Goal: Task Accomplishment & Management: Use online tool/utility

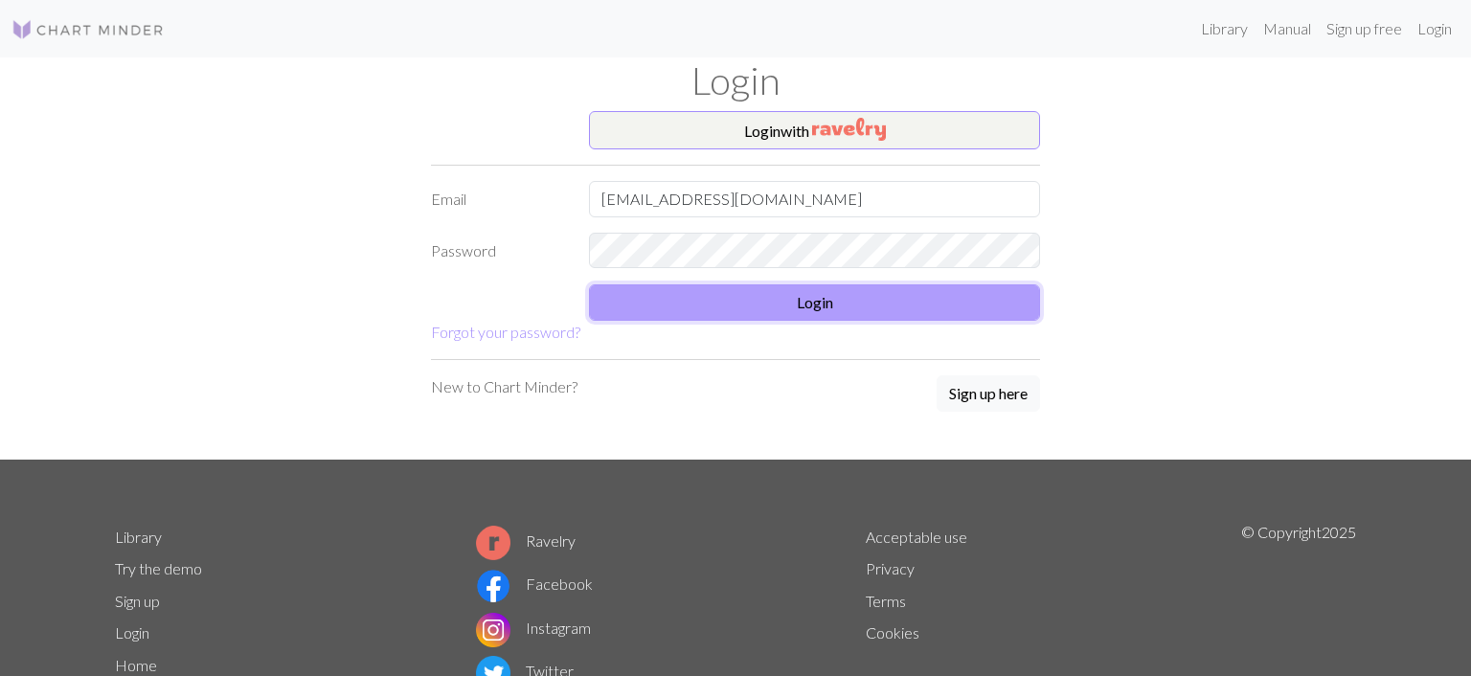
click at [827, 300] on button "Login" at bounding box center [814, 303] width 451 height 36
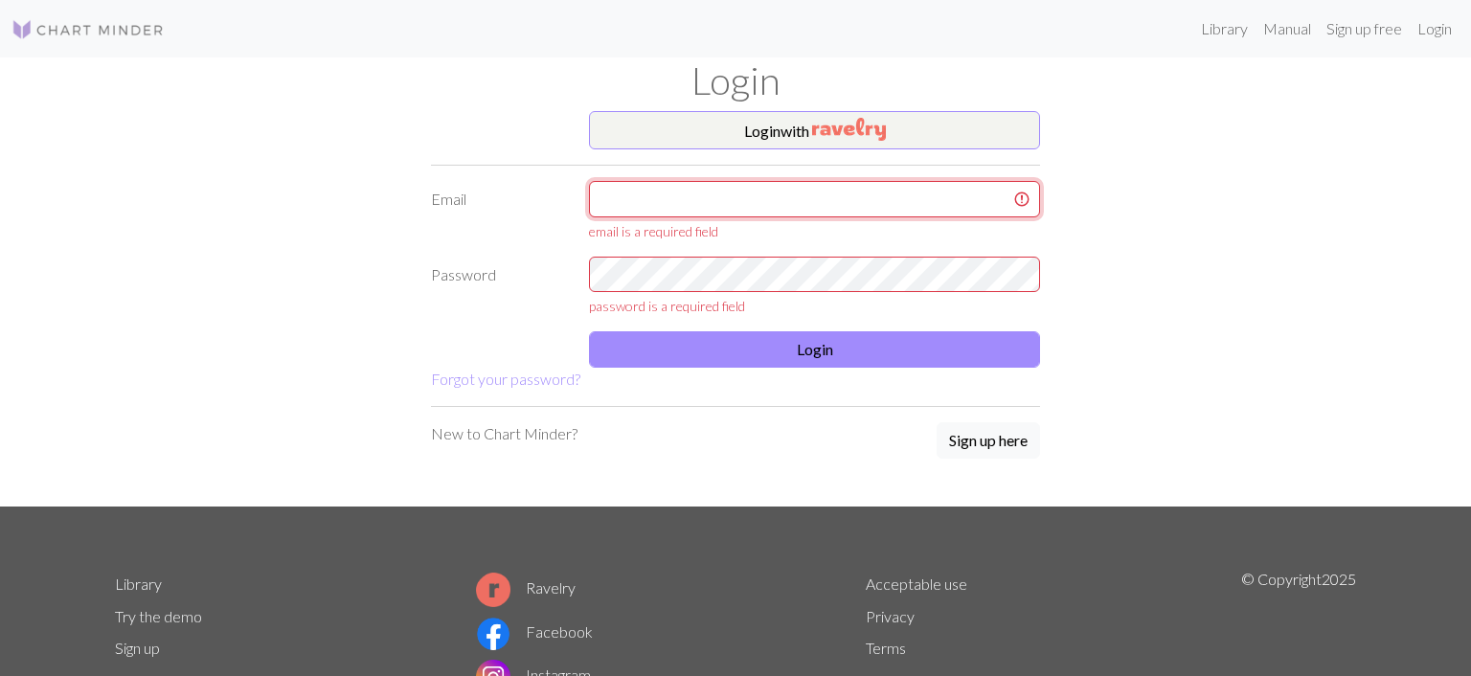
click at [710, 195] on input "text" at bounding box center [814, 199] width 451 height 36
click at [709, 194] on input "text" at bounding box center [814, 199] width 451 height 36
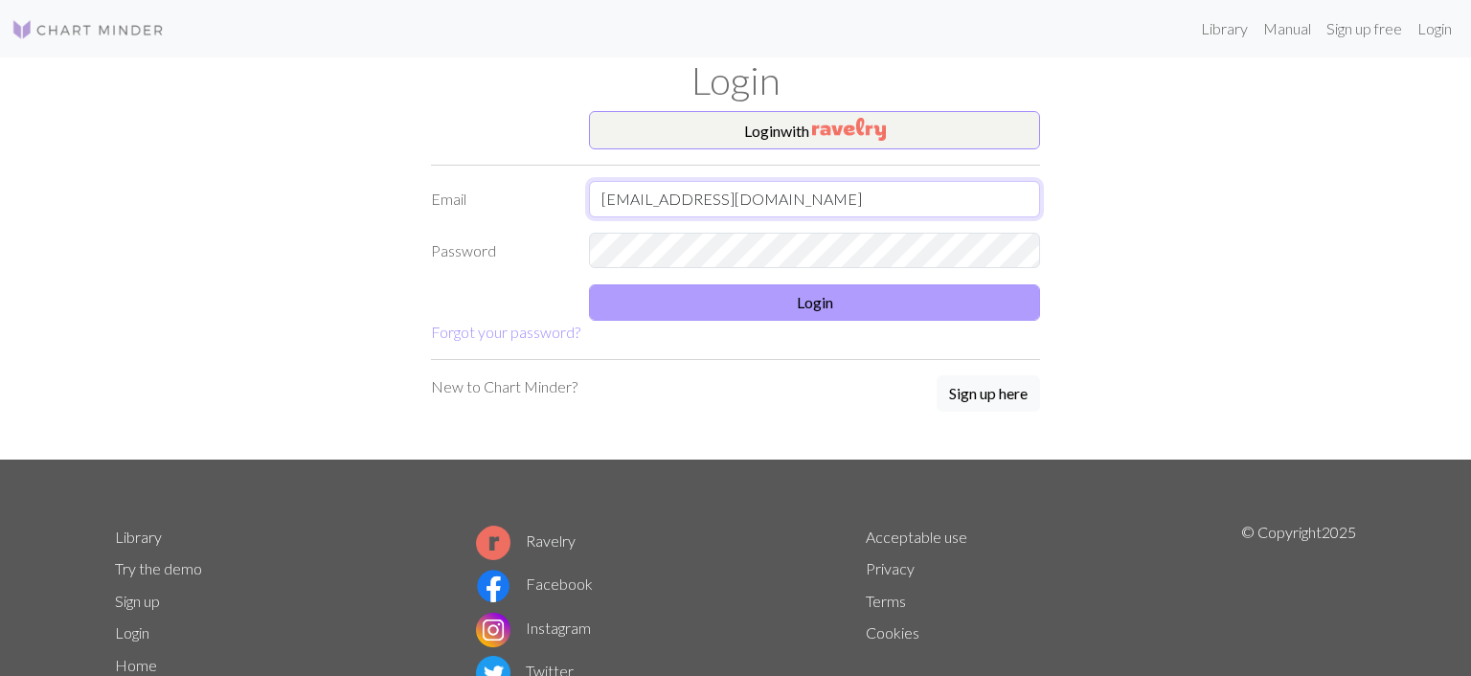
type input "m4ndyt3n@gmail.com"
click at [814, 305] on button "Login" at bounding box center [814, 303] width 451 height 36
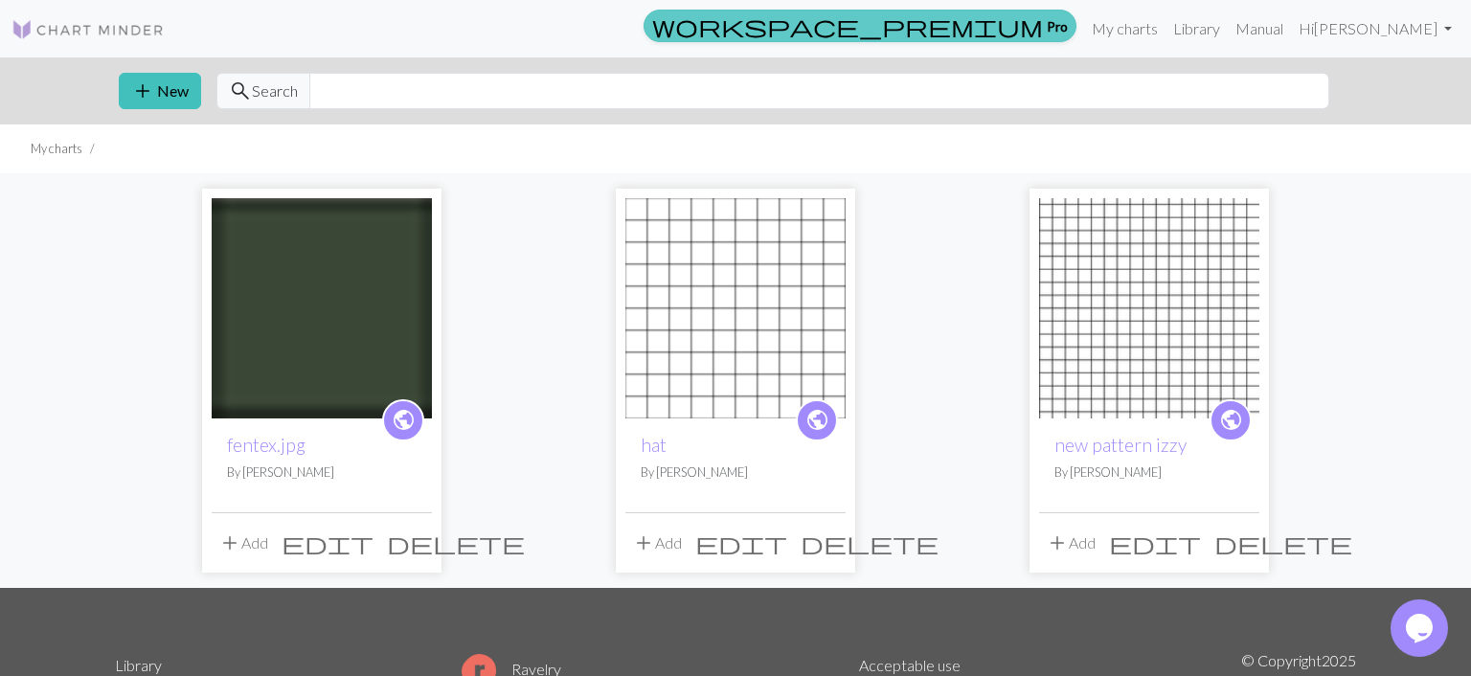
click at [1077, 34] on link "workspace_premium Pro" at bounding box center [860, 26] width 433 height 33
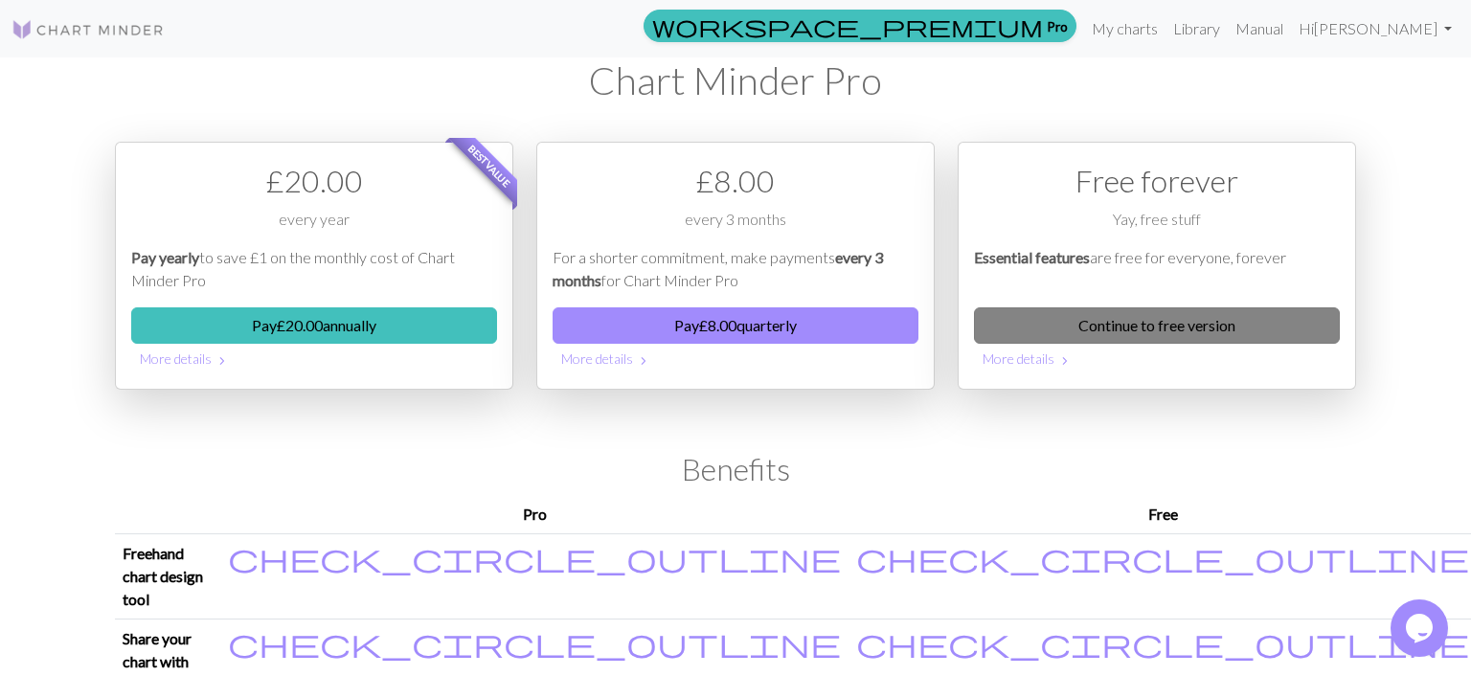
click at [1106, 329] on link "Continue to free version" at bounding box center [1157, 325] width 366 height 36
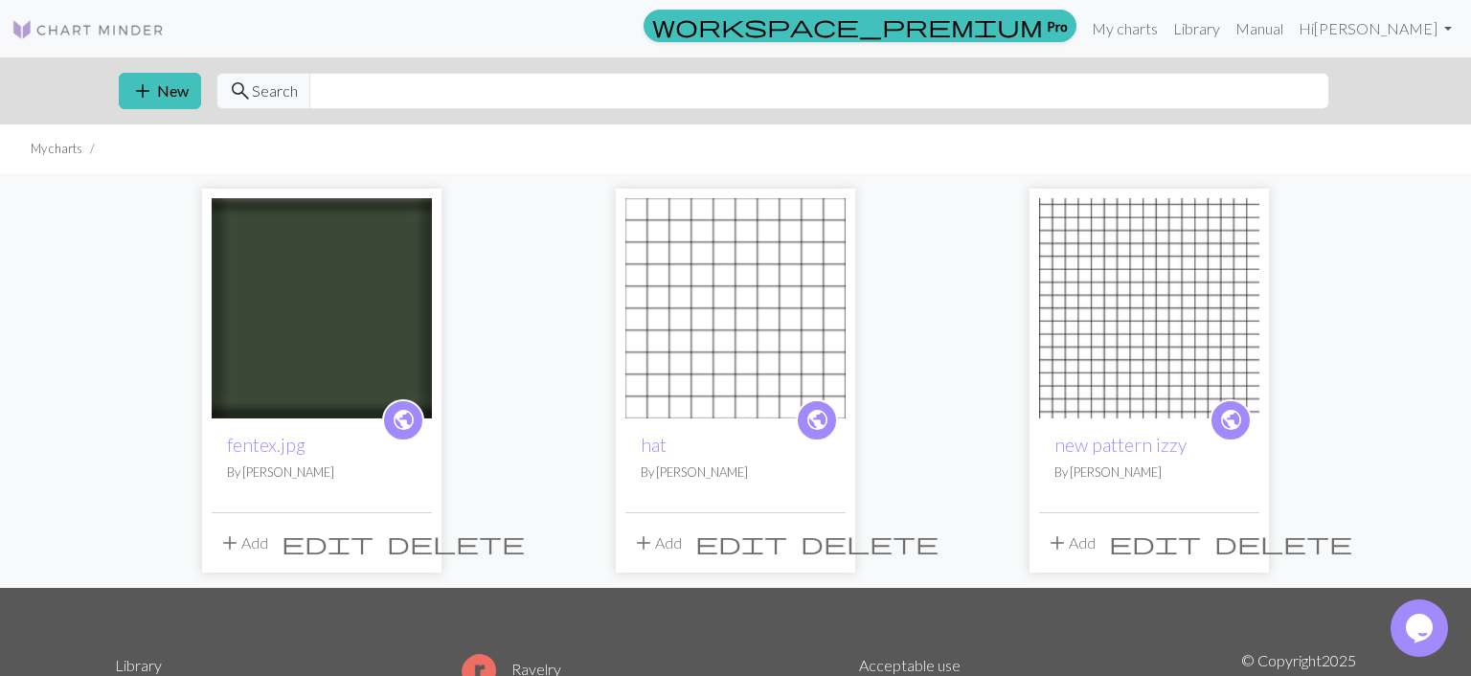
click at [416, 546] on span "delete" at bounding box center [456, 543] width 138 height 27
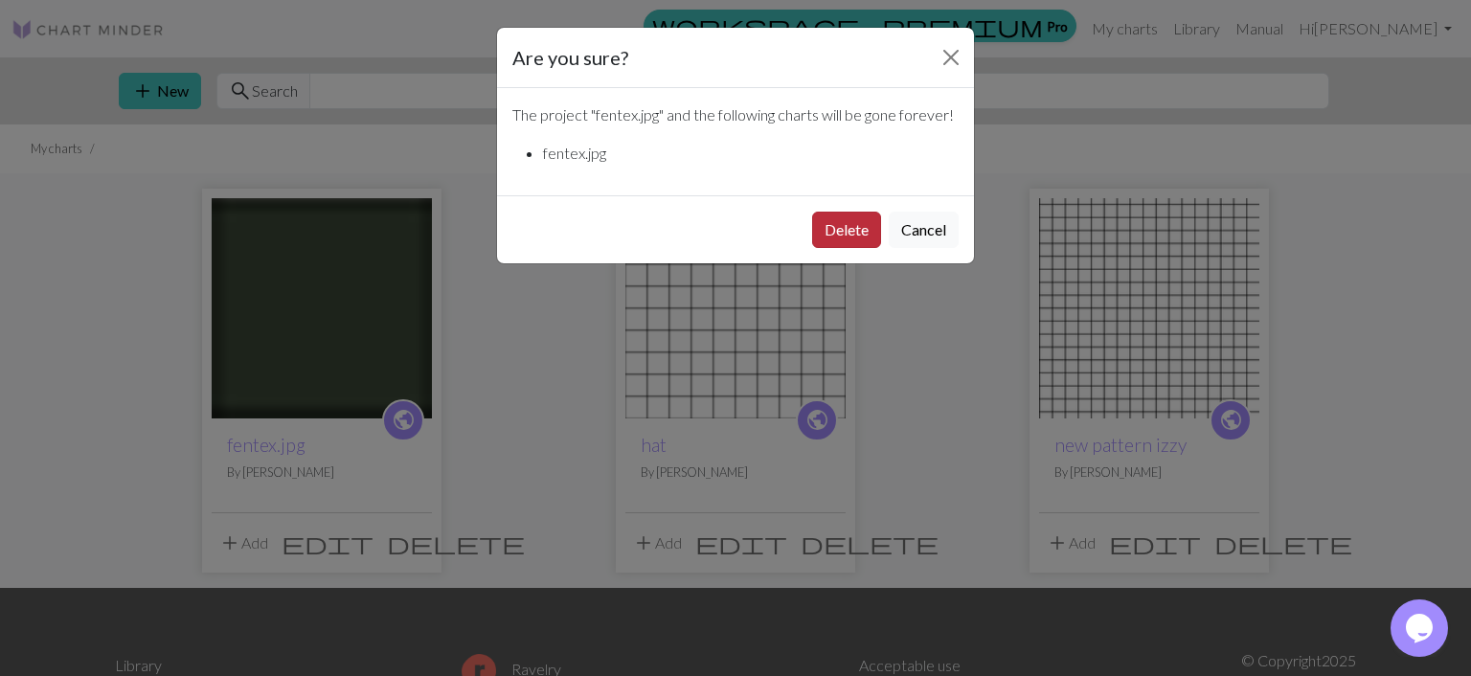
click at [851, 224] on button "Delete" at bounding box center [846, 230] width 69 height 36
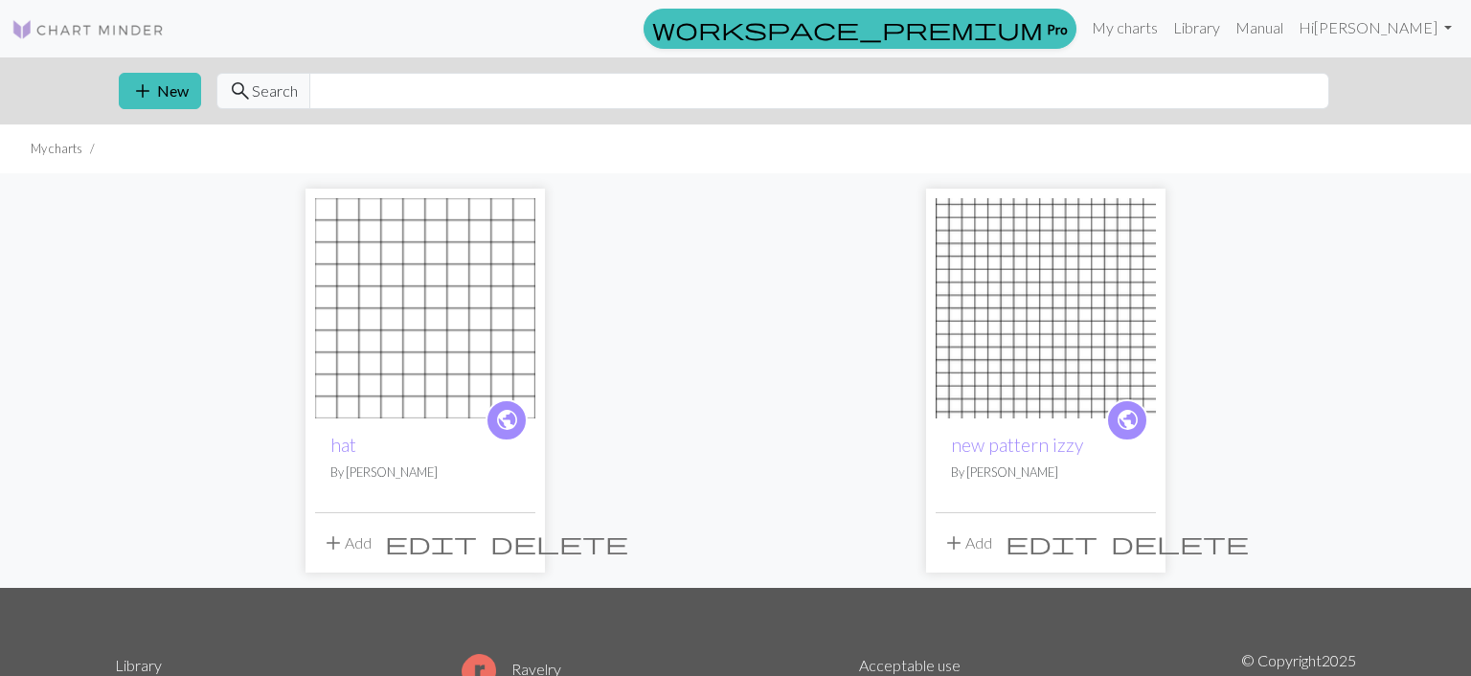
click at [519, 548] on span "delete" at bounding box center [559, 543] width 138 height 27
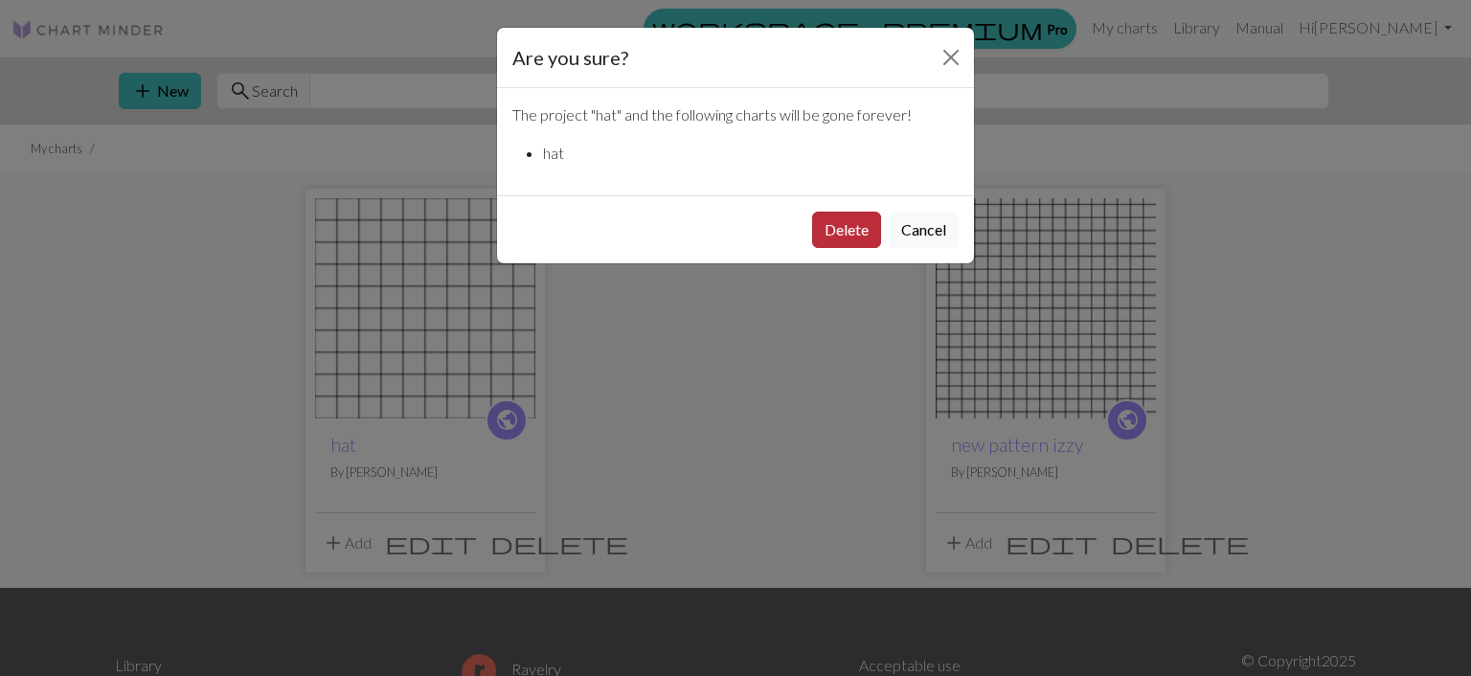
click at [867, 237] on button "Delete" at bounding box center [846, 230] width 69 height 36
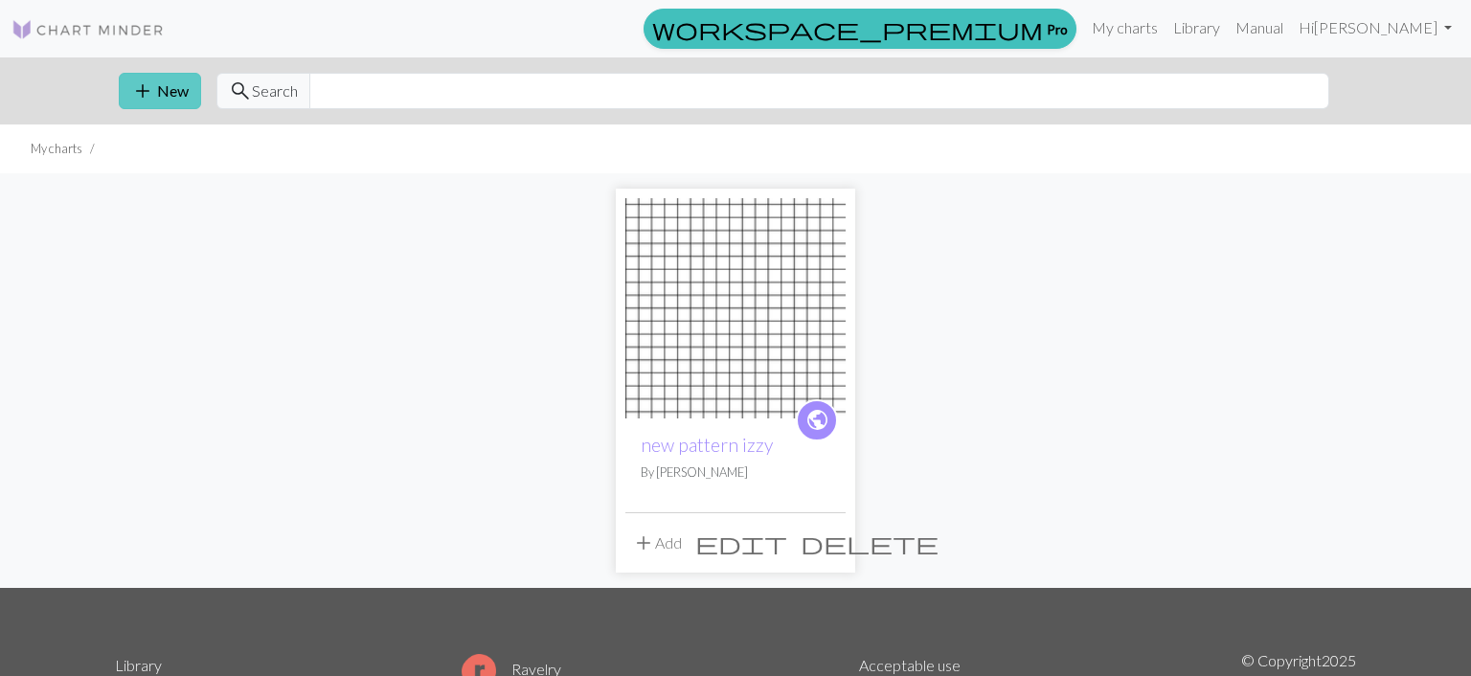
click at [171, 98] on button "add New" at bounding box center [160, 91] width 82 height 36
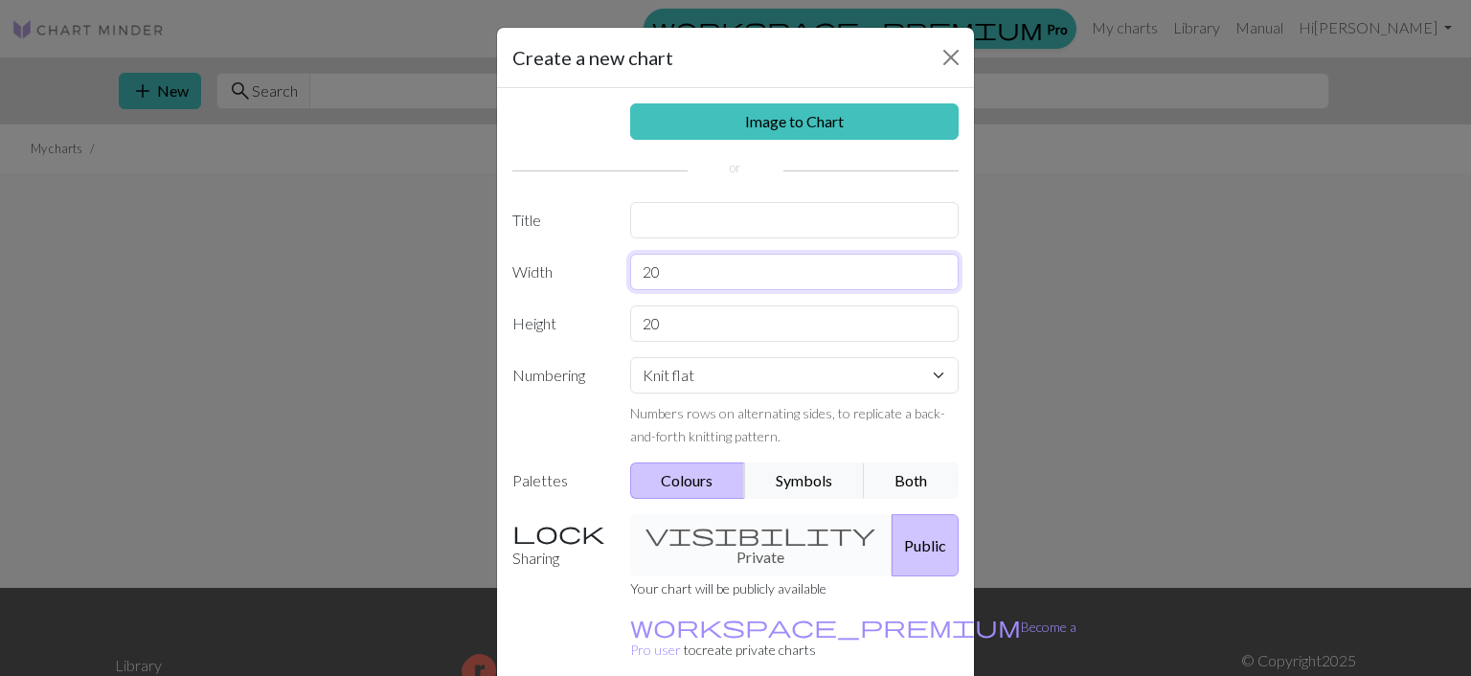
click at [668, 274] on input "20" at bounding box center [795, 272] width 330 height 36
type input "25"
click at [695, 475] on button "Colours" at bounding box center [688, 481] width 116 height 36
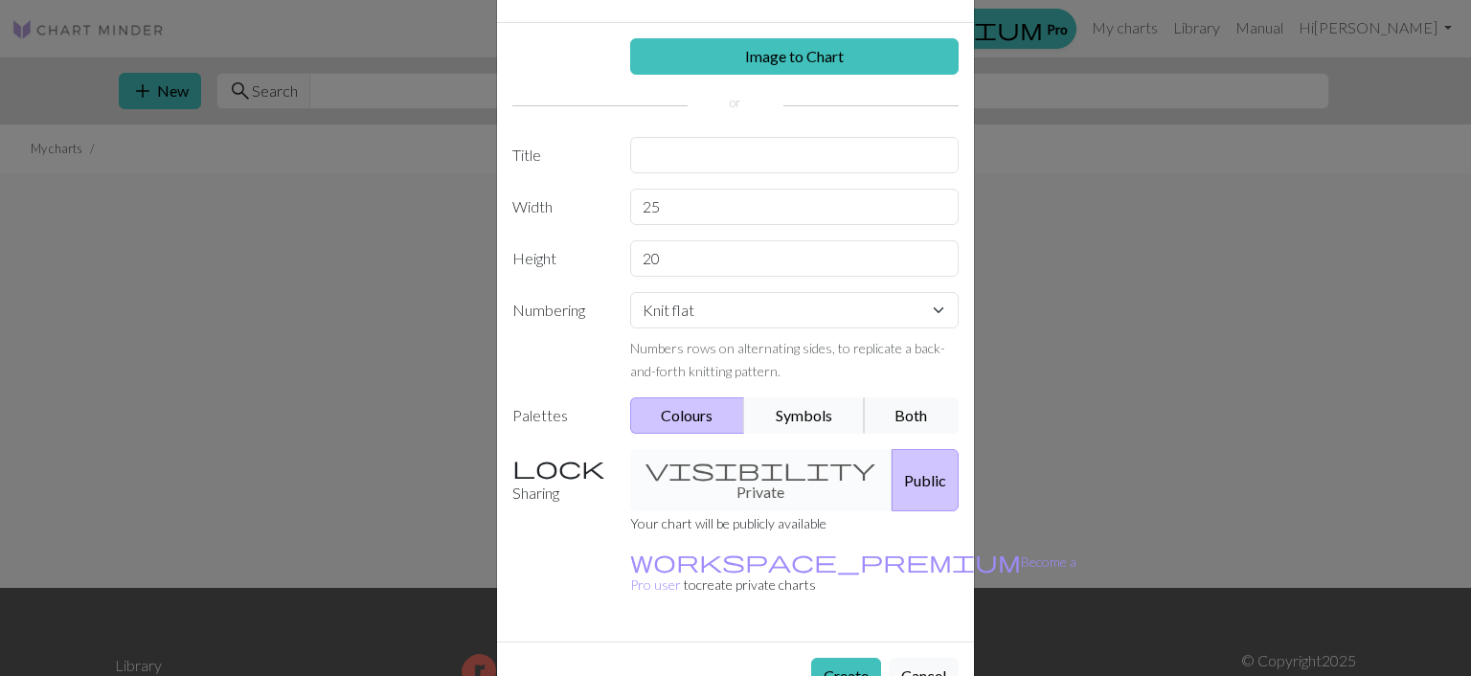
scroll to position [78, 0]
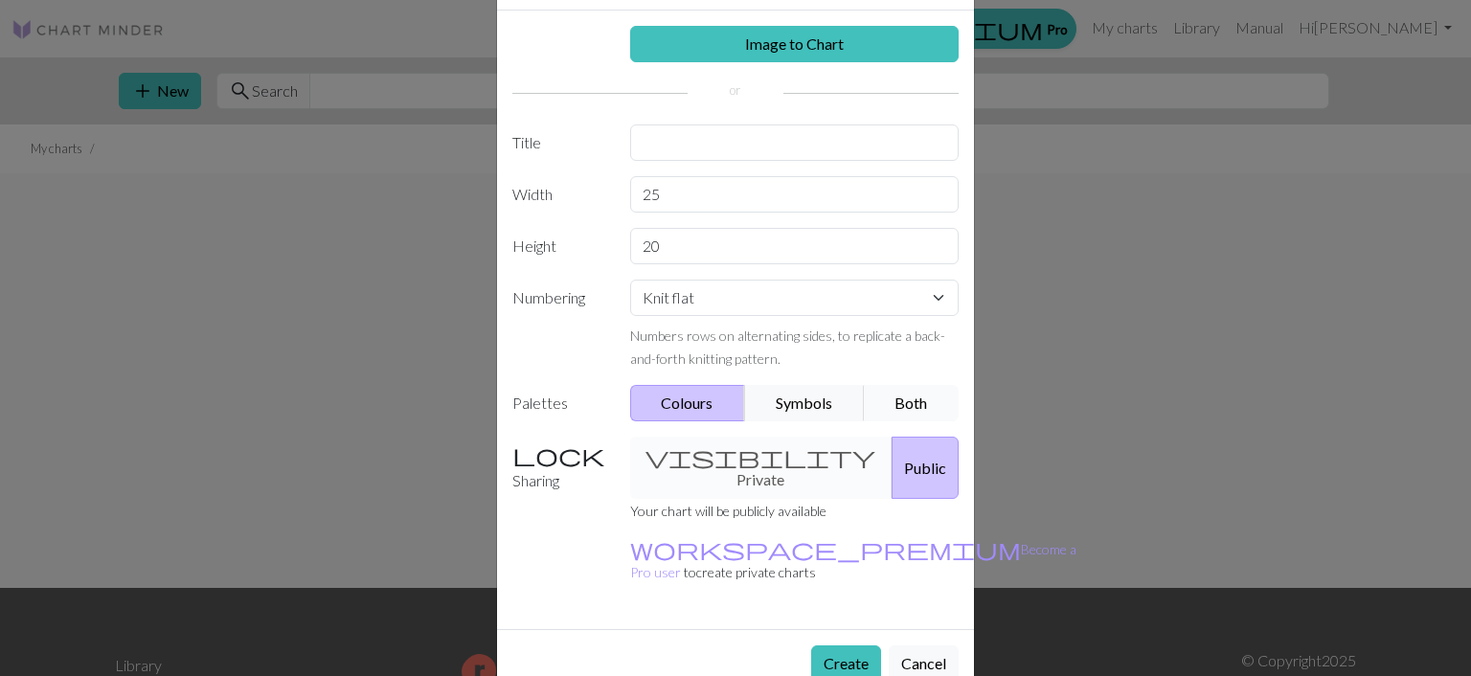
click at [906, 404] on button "Both" at bounding box center [912, 403] width 96 height 36
click at [849, 646] on button "Create" at bounding box center [846, 664] width 70 height 36
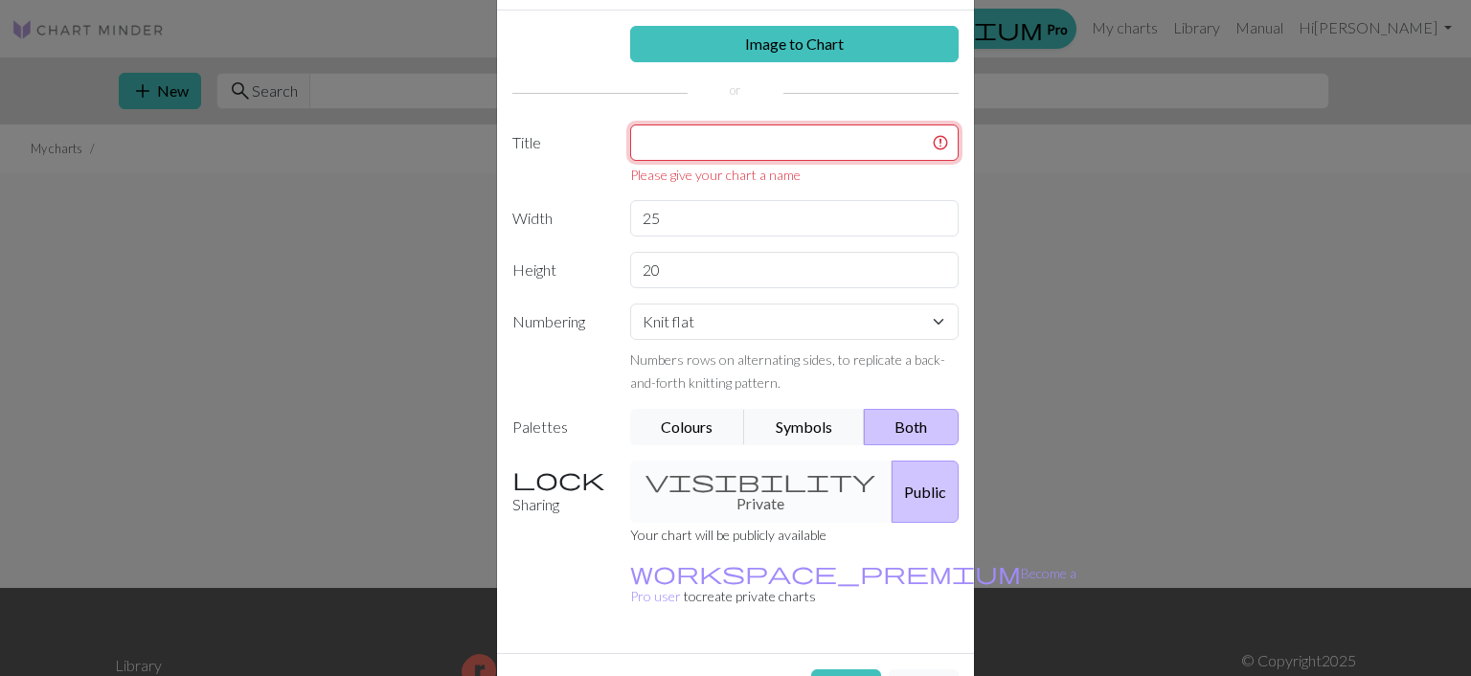
click at [669, 150] on input "text" at bounding box center [795, 143] width 330 height 36
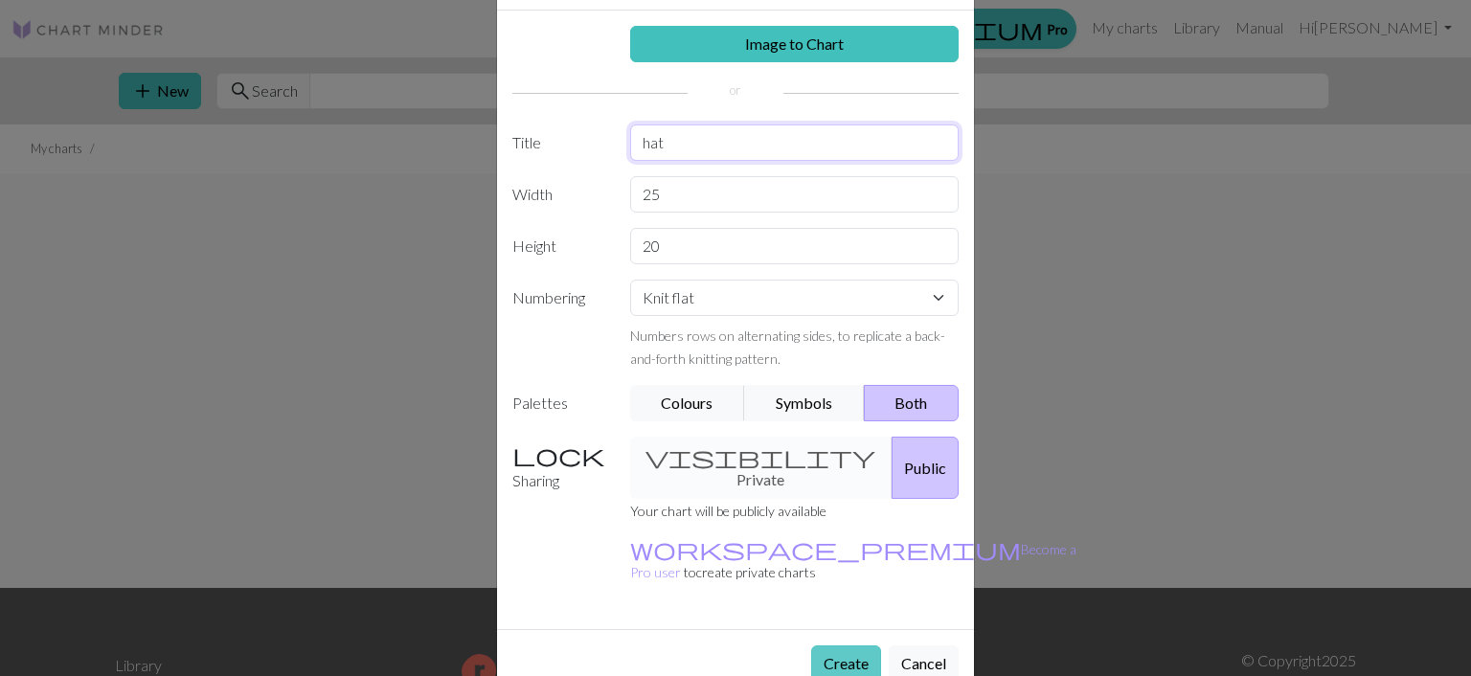
type input "hat"
click at [845, 646] on button "Create" at bounding box center [846, 664] width 70 height 36
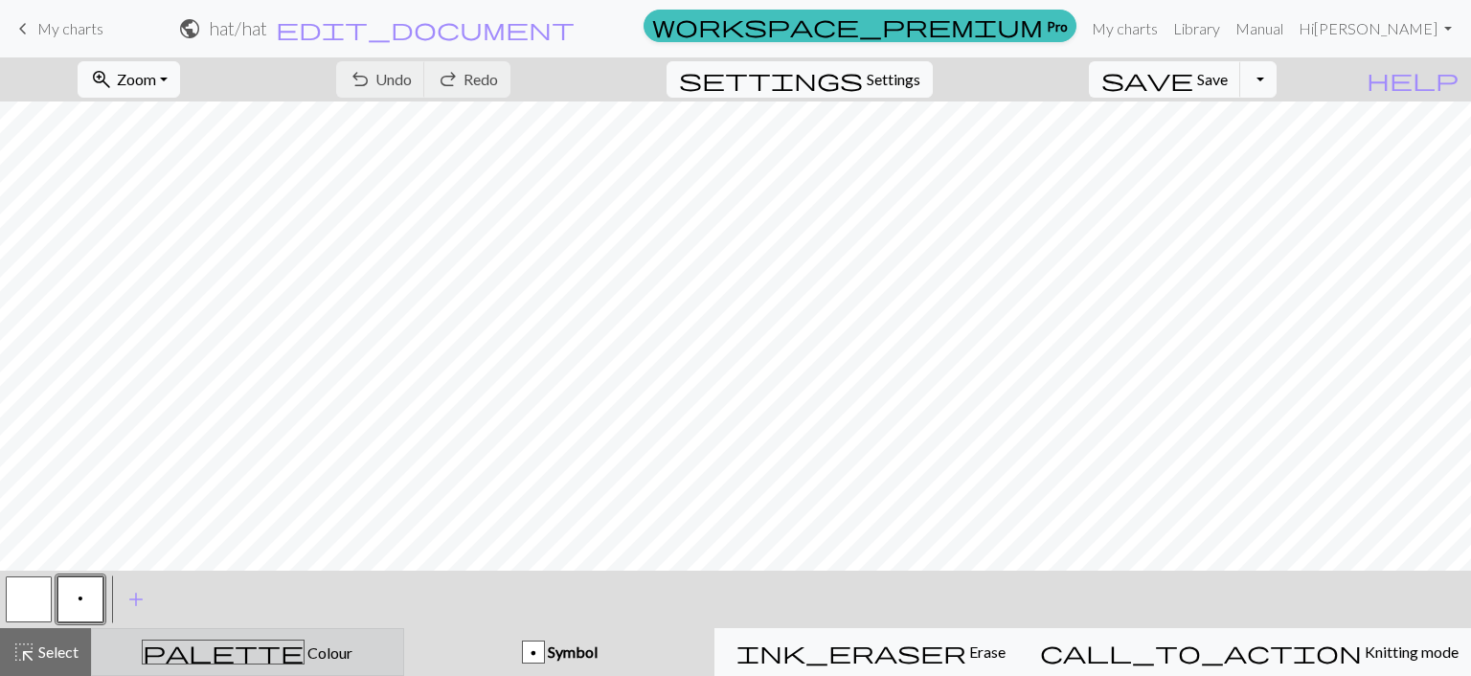
click at [236, 647] on span "palette" at bounding box center [223, 652] width 161 height 27
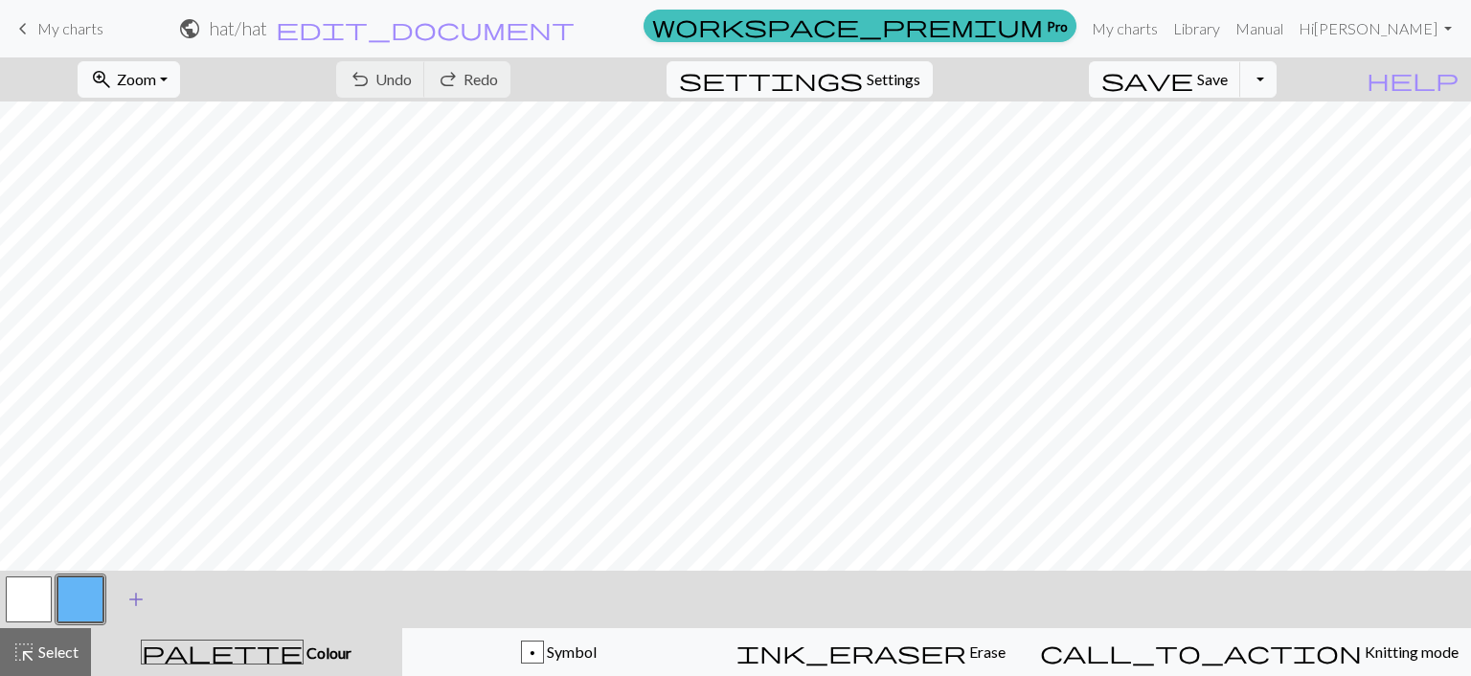
click at [134, 606] on span "add" at bounding box center [136, 599] width 23 height 27
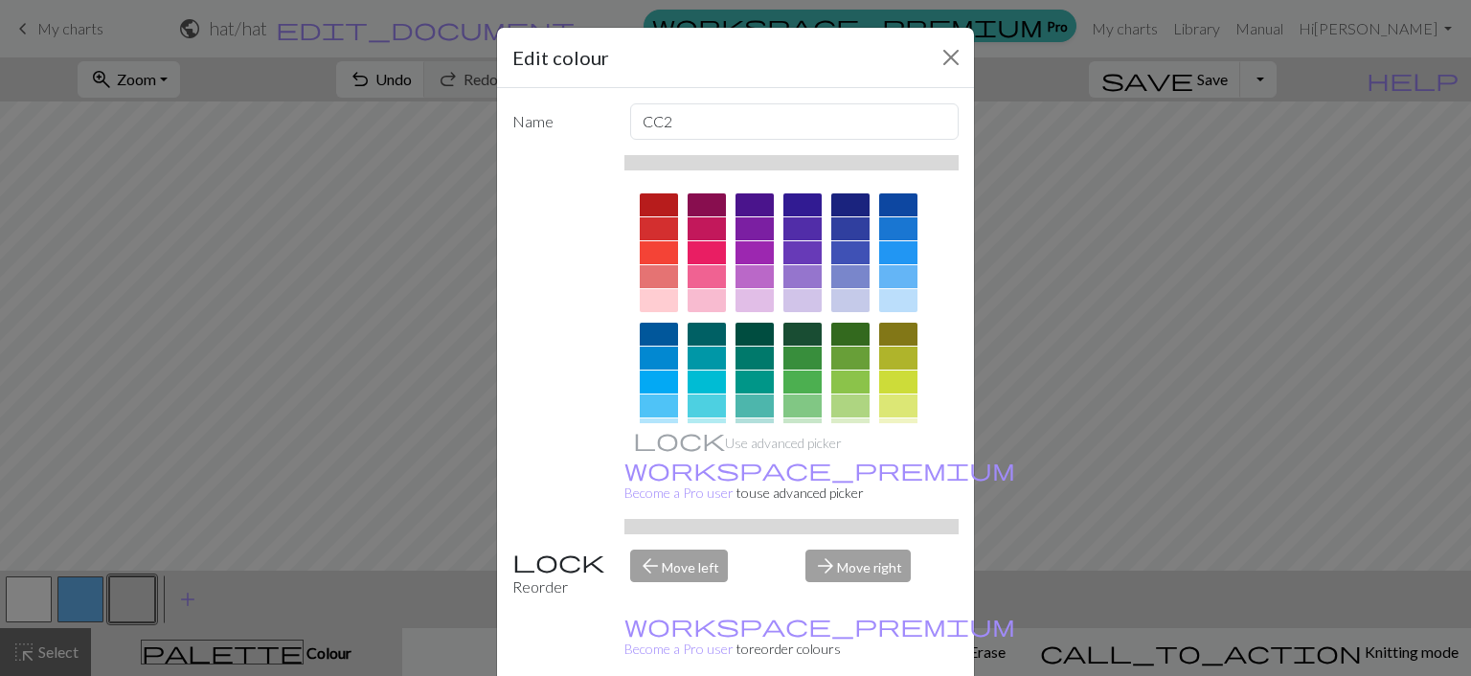
click at [839, 379] on div at bounding box center [850, 382] width 38 height 23
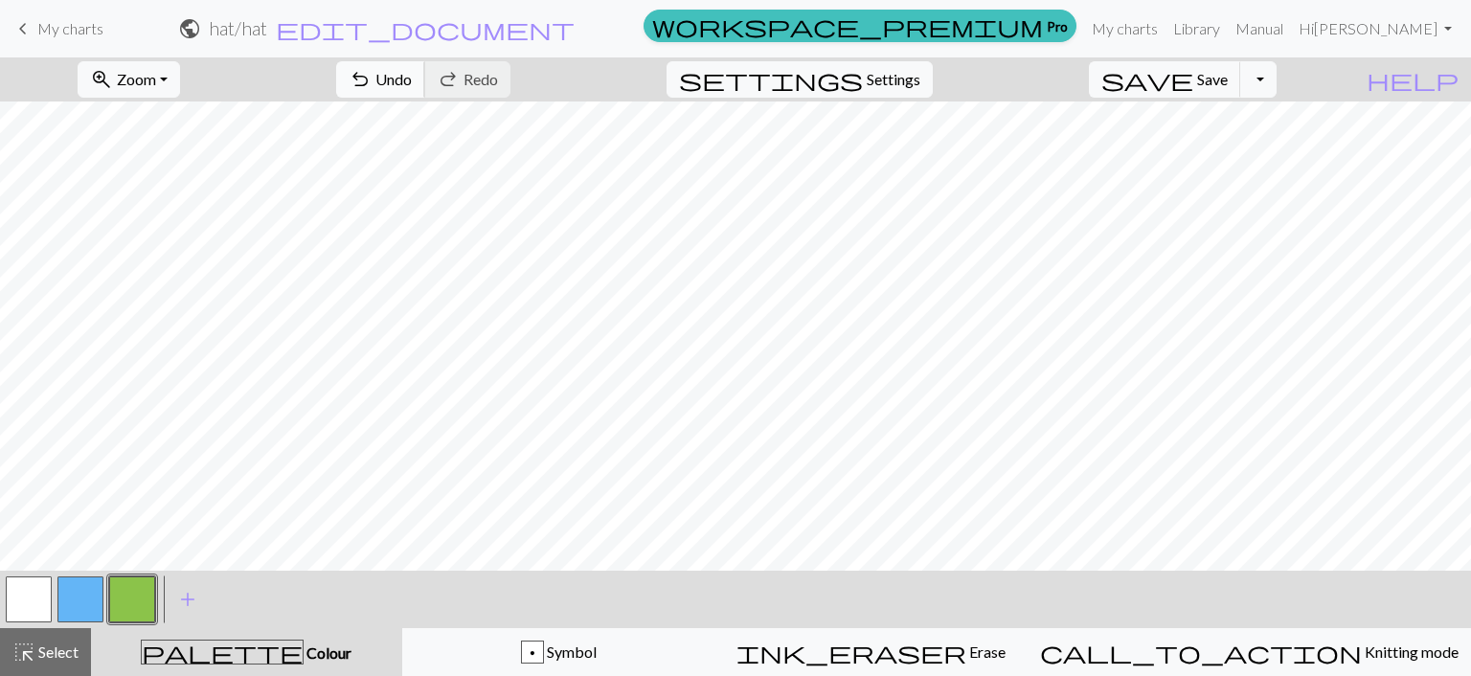
click at [372, 82] on span "undo" at bounding box center [360, 79] width 23 height 27
click at [372, 81] on span "undo" at bounding box center [360, 79] width 23 height 27
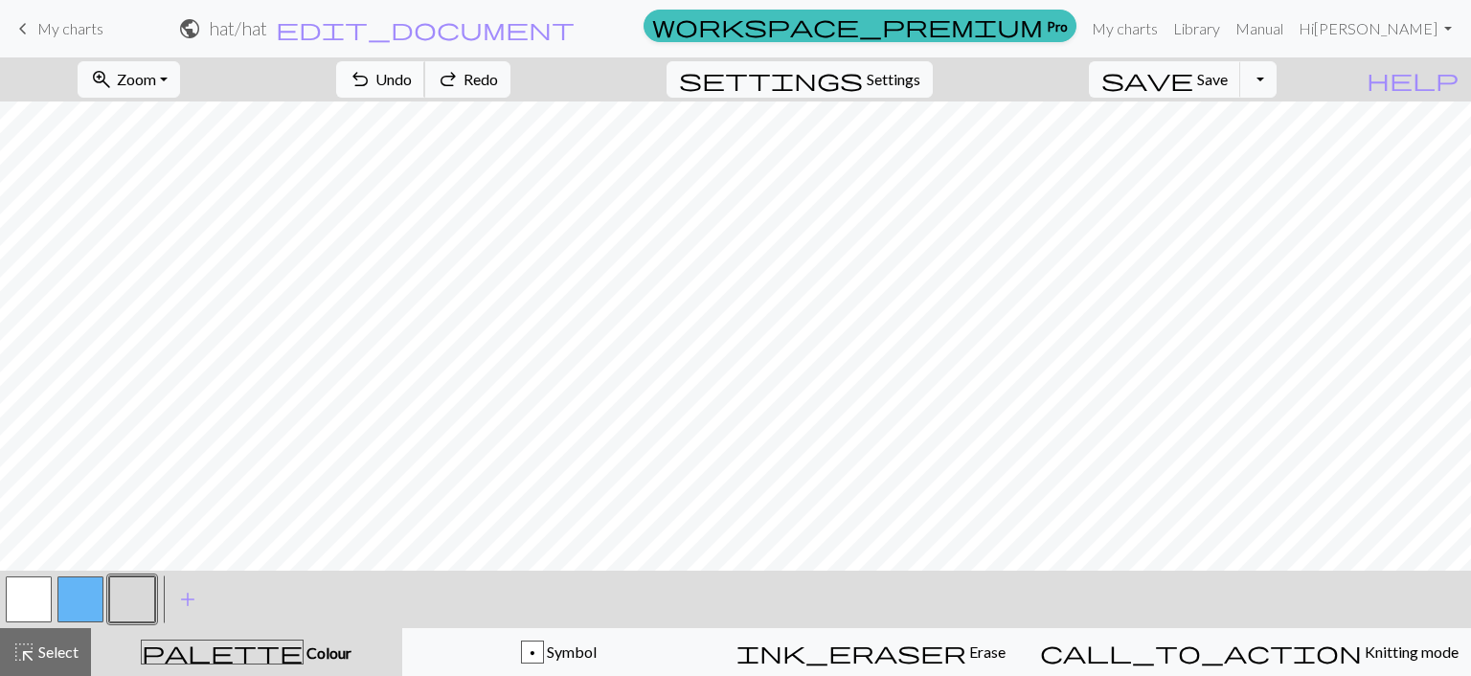
click at [372, 81] on span "undo" at bounding box center [360, 79] width 23 height 27
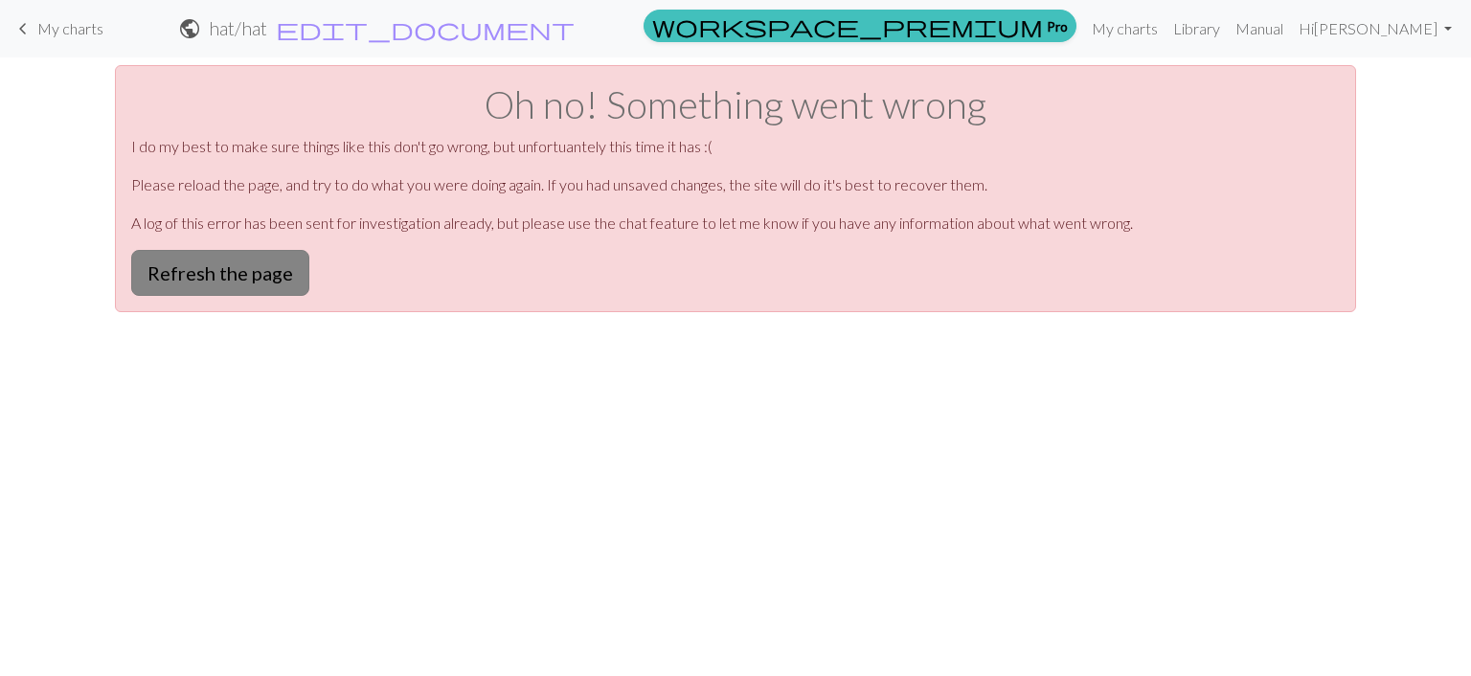
click at [216, 277] on button "Refresh the page" at bounding box center [220, 273] width 178 height 46
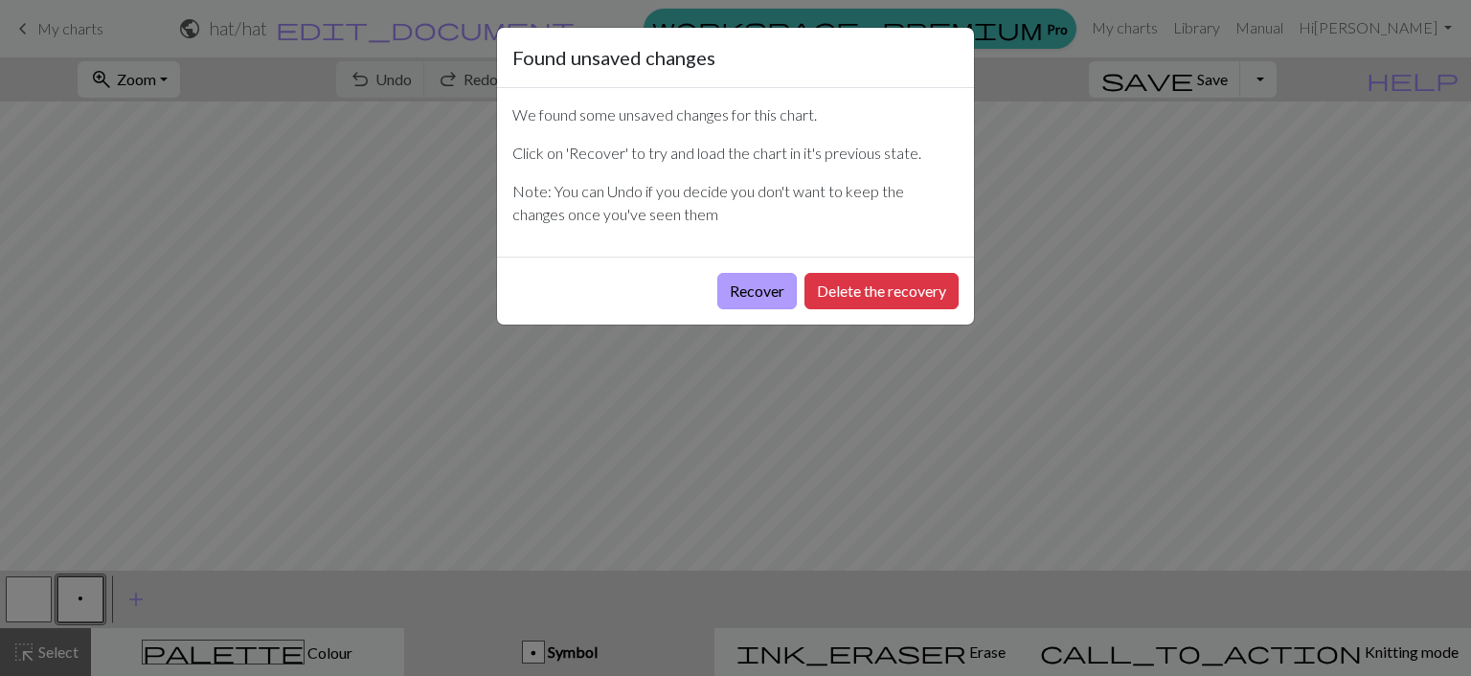
click at [757, 297] on button "Recover" at bounding box center [757, 291] width 80 height 36
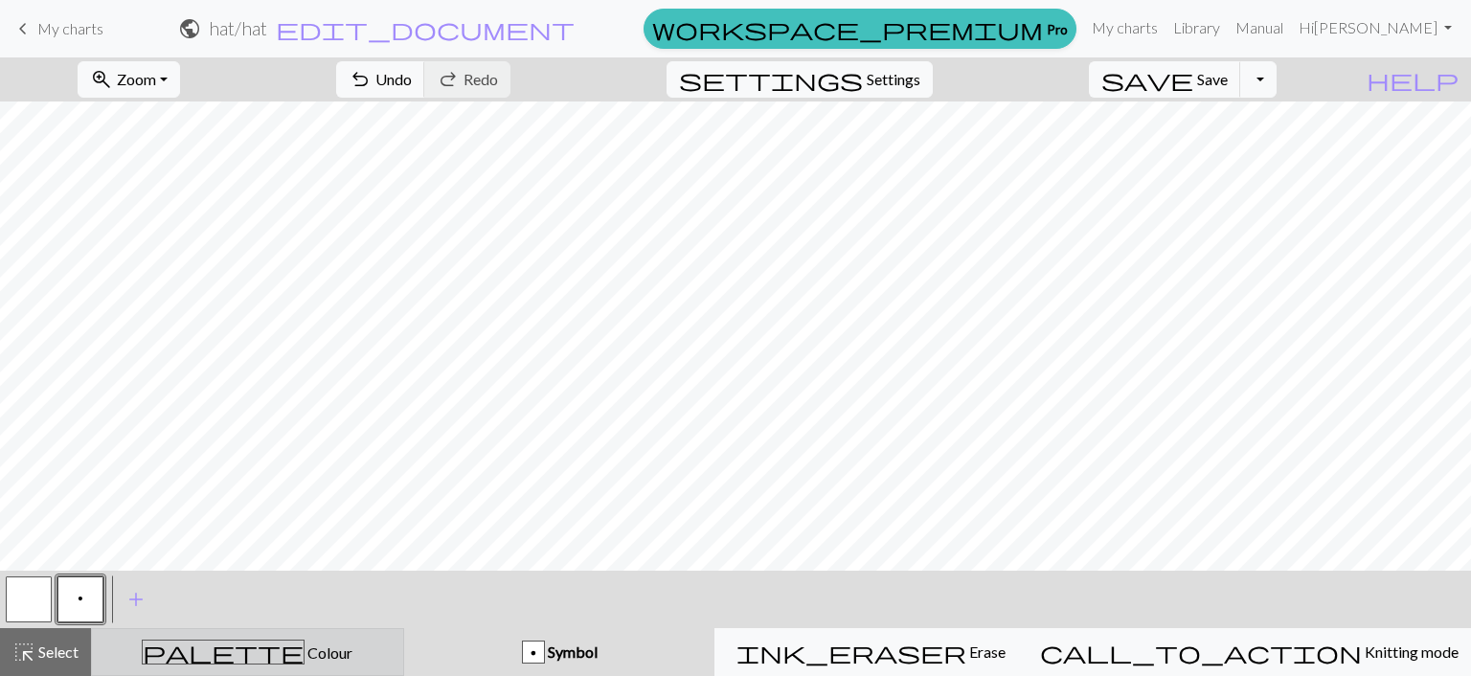
click at [238, 657] on span "palette" at bounding box center [223, 652] width 161 height 27
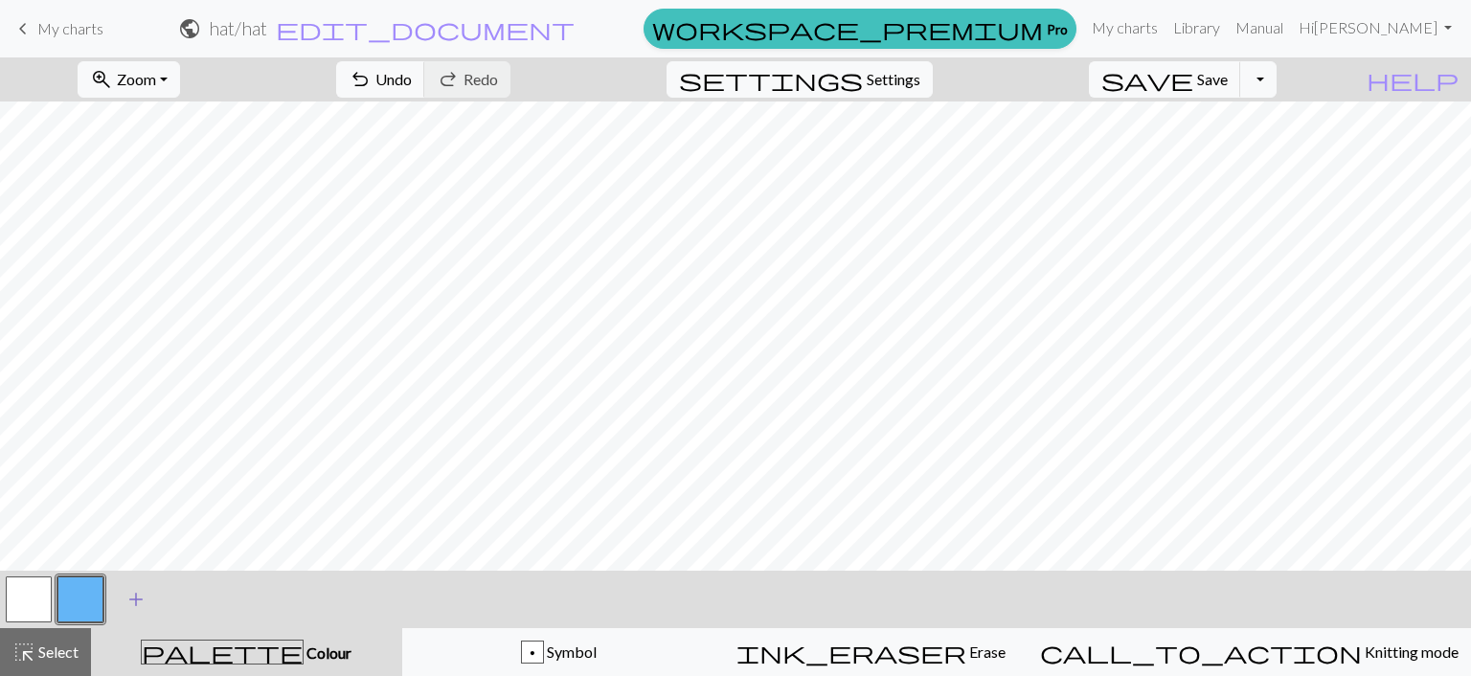
click at [142, 595] on span "add" at bounding box center [136, 599] width 23 height 27
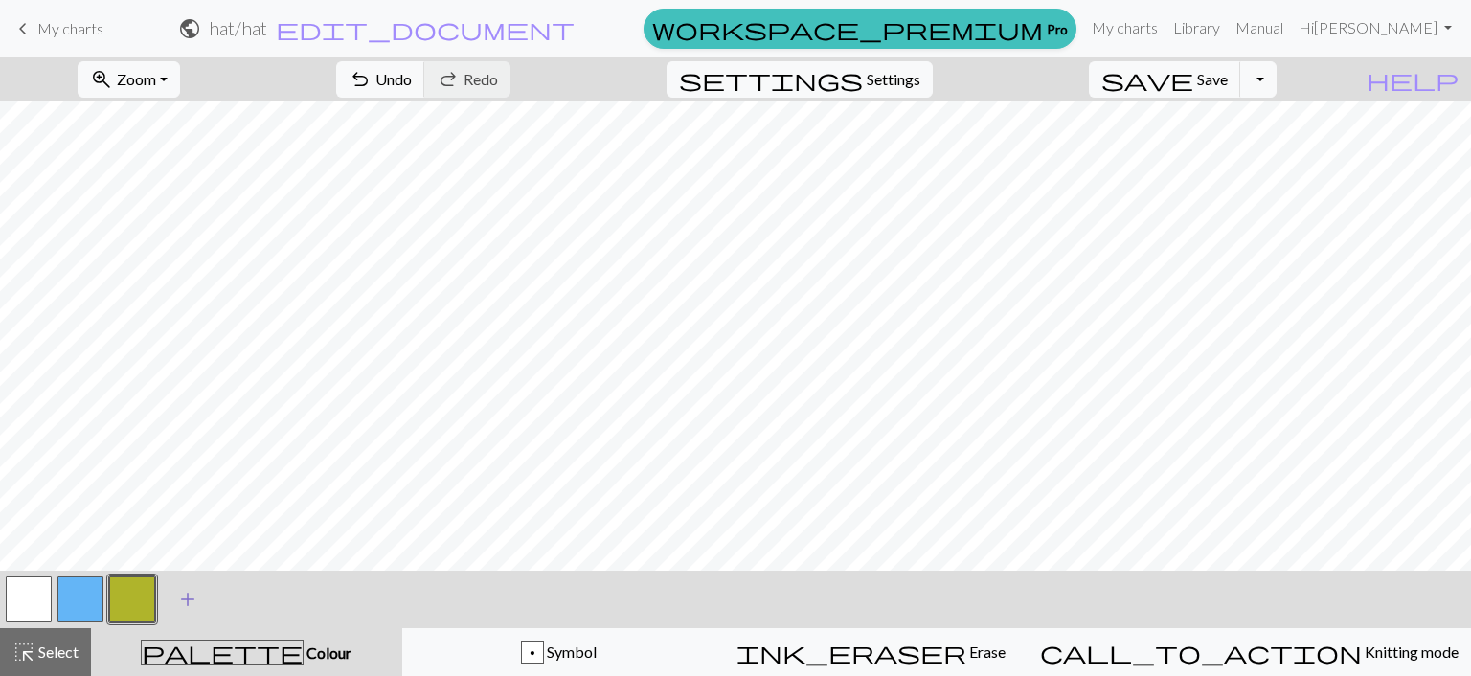
click at [182, 604] on span "add" at bounding box center [187, 599] width 23 height 27
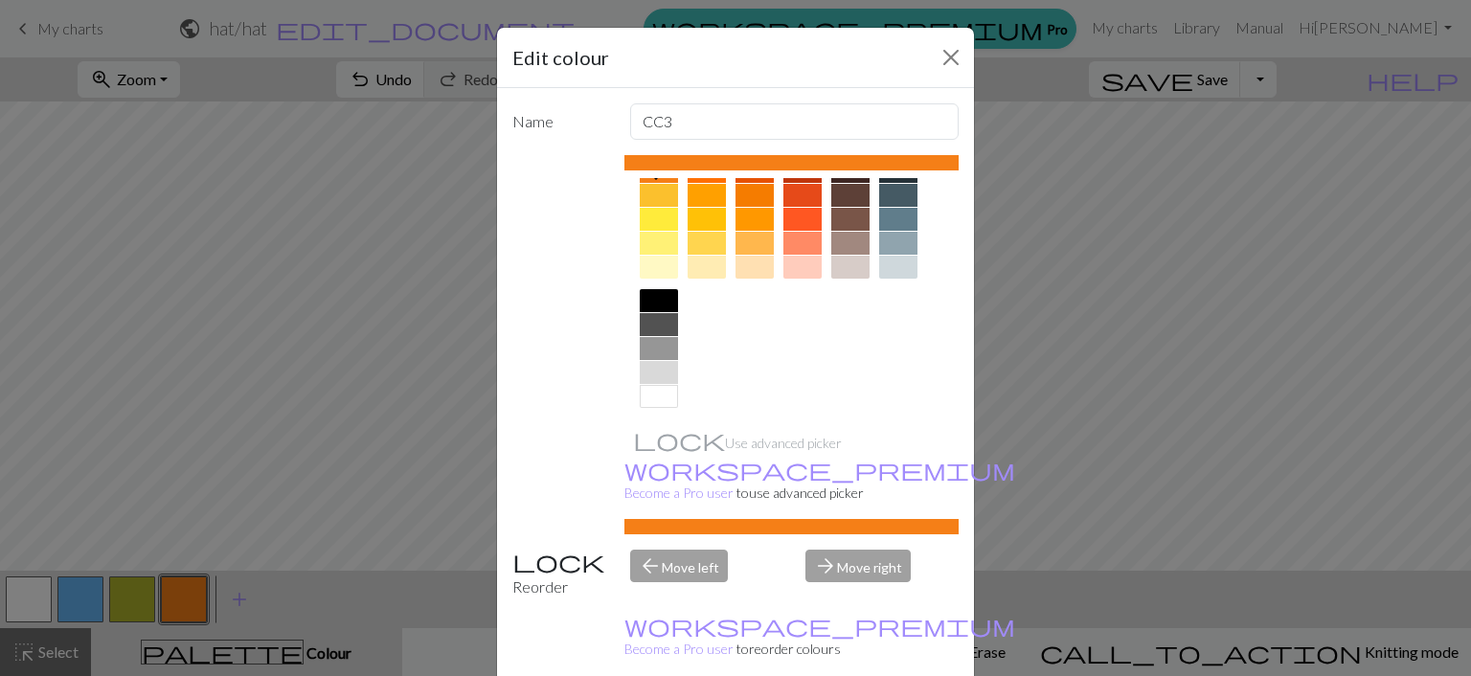
scroll to position [299, 0]
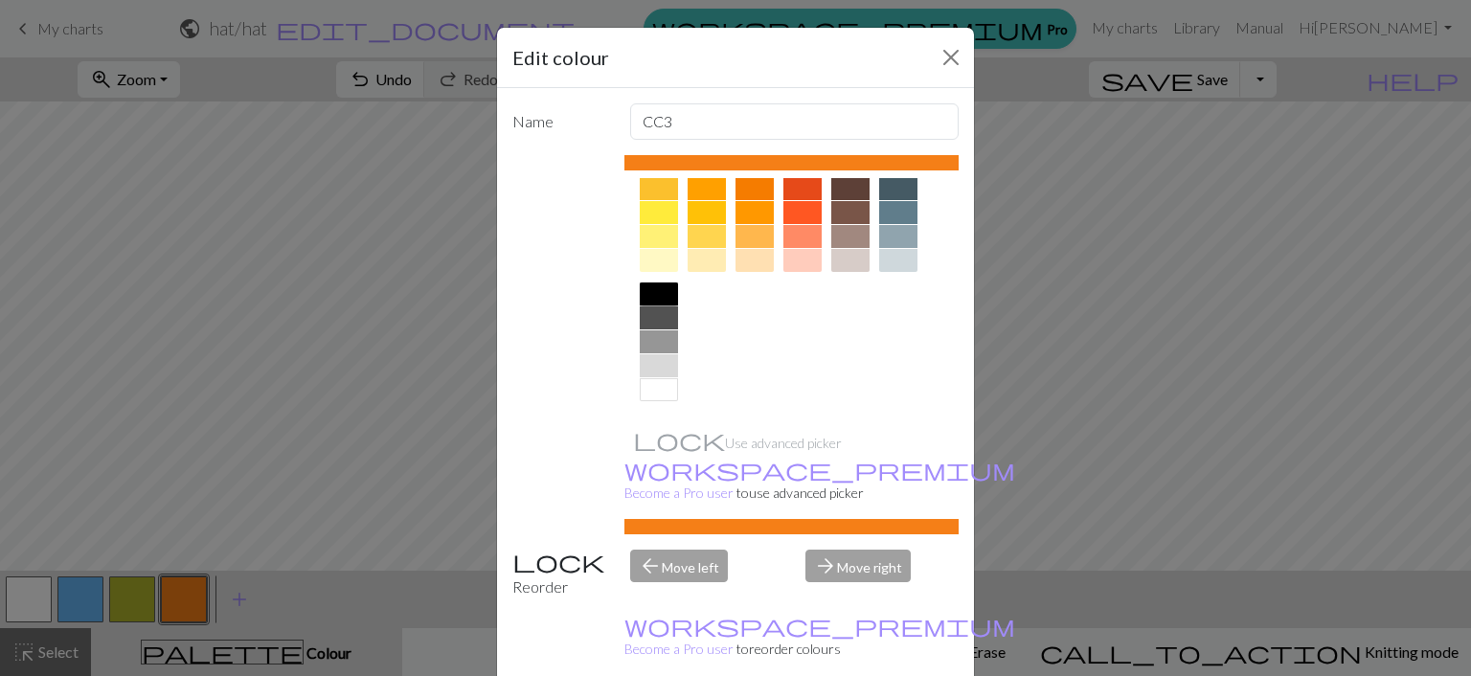
click at [657, 296] on div at bounding box center [659, 294] width 38 height 23
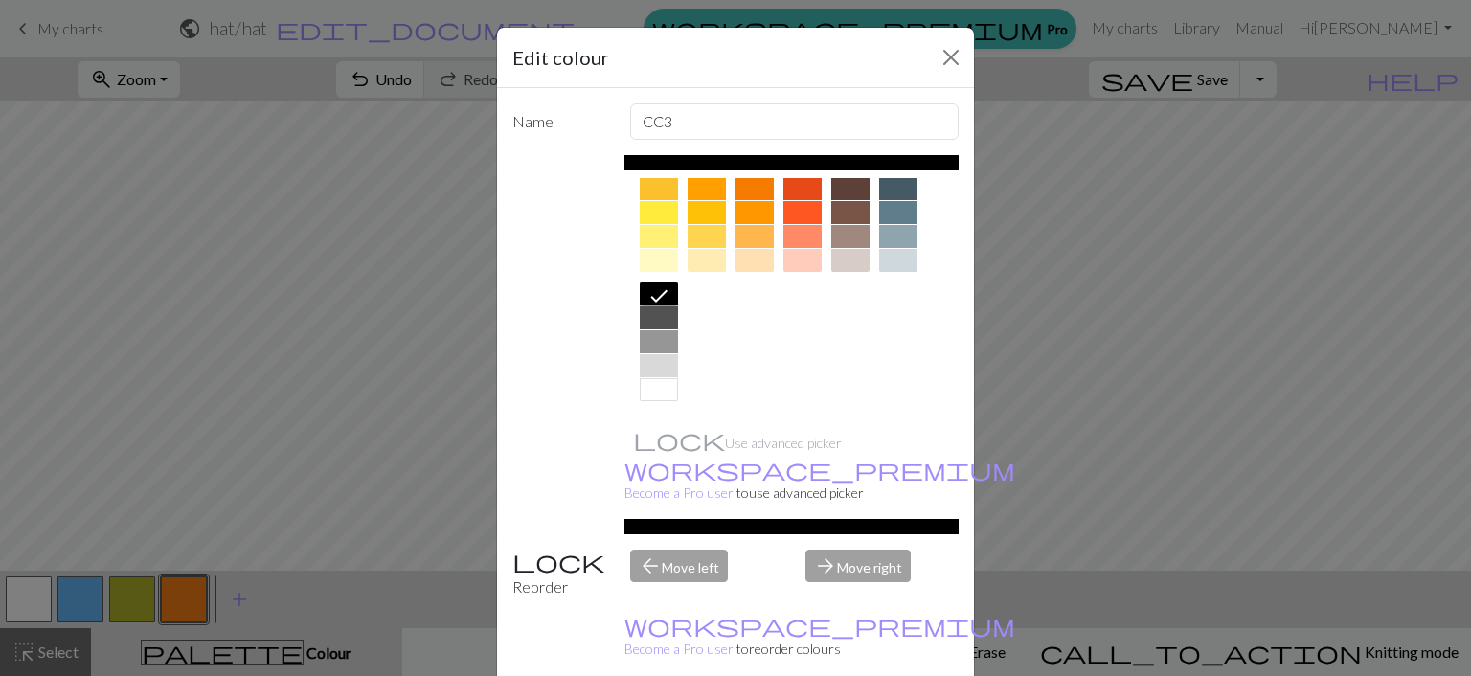
click at [404, 616] on div "Edit colour Name CC3 Use advanced picker workspace_premium Become a Pro user to…" at bounding box center [735, 338] width 1471 height 676
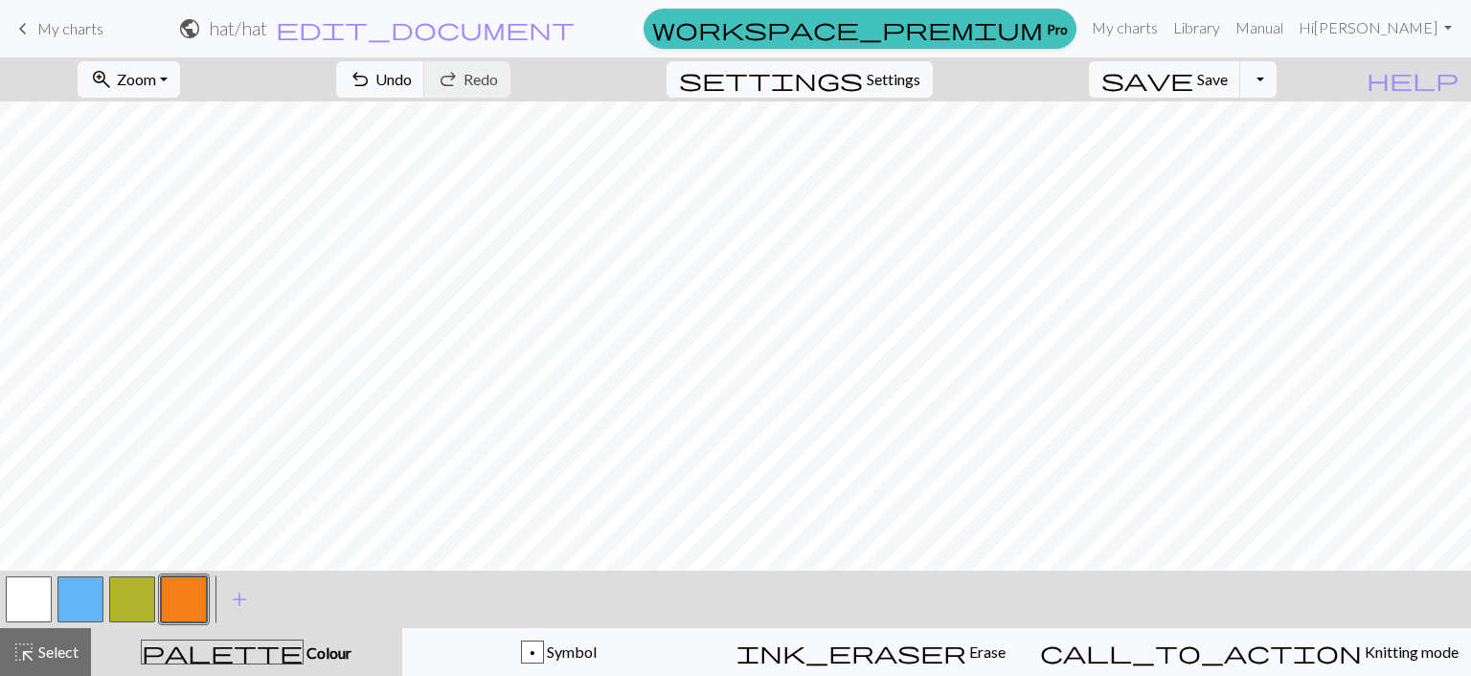
click at [304, 647] on span "Colour" at bounding box center [328, 653] width 48 height 18
click at [236, 599] on span "add" at bounding box center [239, 599] width 23 height 27
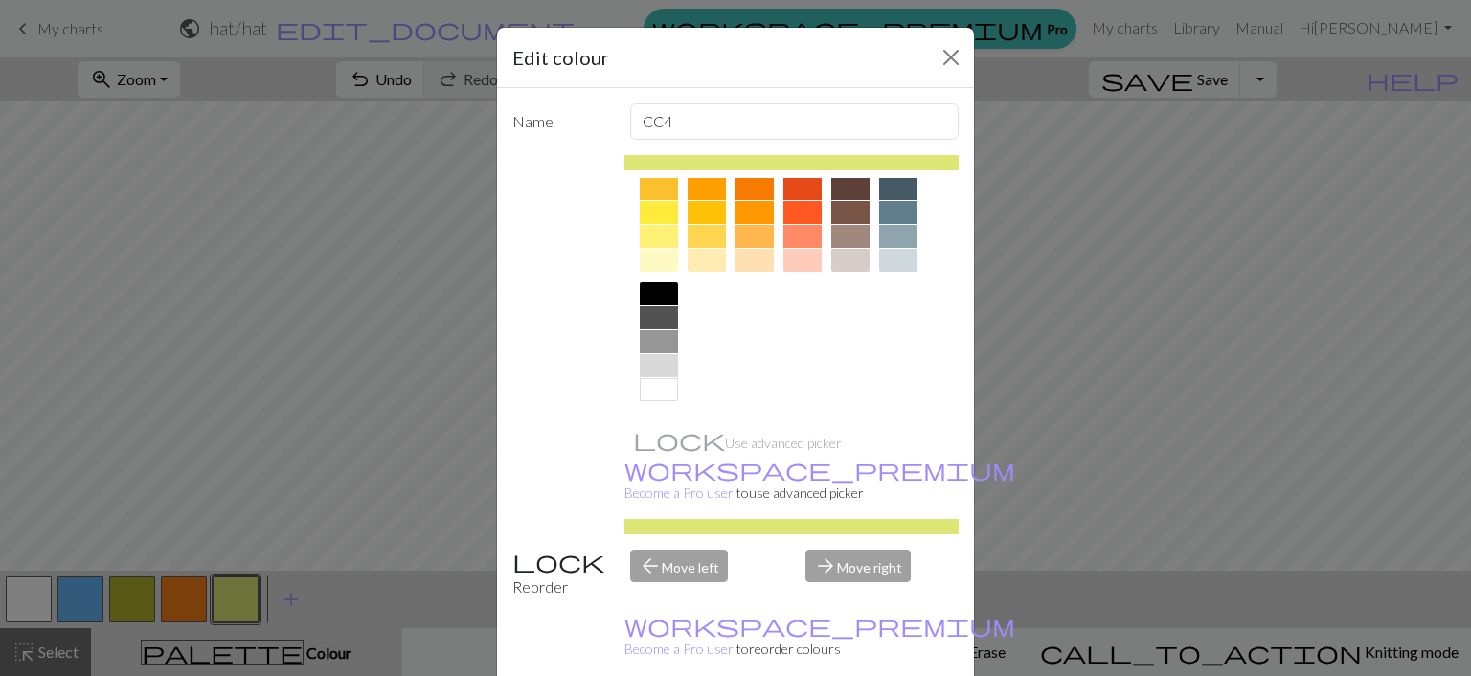
click at [655, 291] on div at bounding box center [659, 294] width 38 height 23
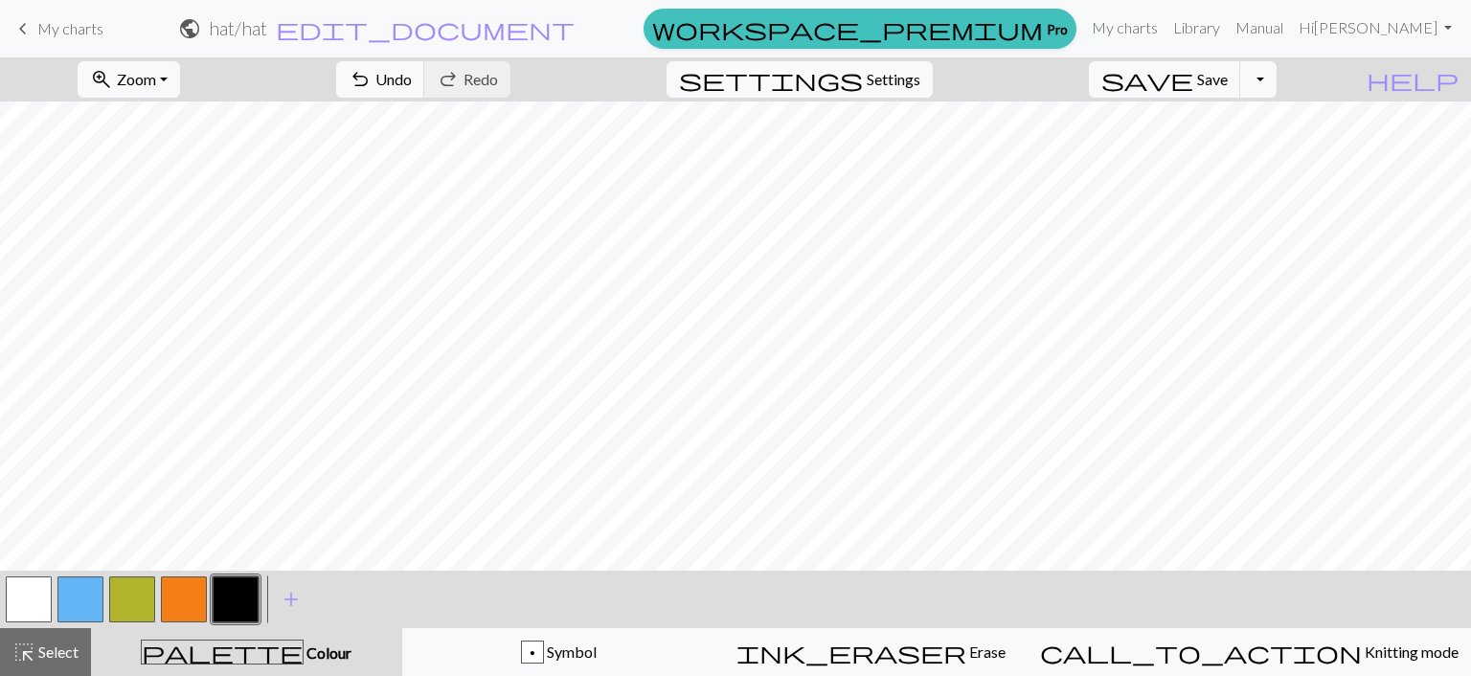
click at [25, 603] on button "button" at bounding box center [29, 600] width 46 height 46
drag, startPoint x: 136, startPoint y: 602, endPoint x: 148, endPoint y: 604, distance: 12.6
click at [144, 604] on button "button" at bounding box center [132, 600] width 46 height 46
click at [34, 594] on button "button" at bounding box center [29, 600] width 46 height 46
click at [56, 646] on span "Select" at bounding box center [56, 652] width 43 height 18
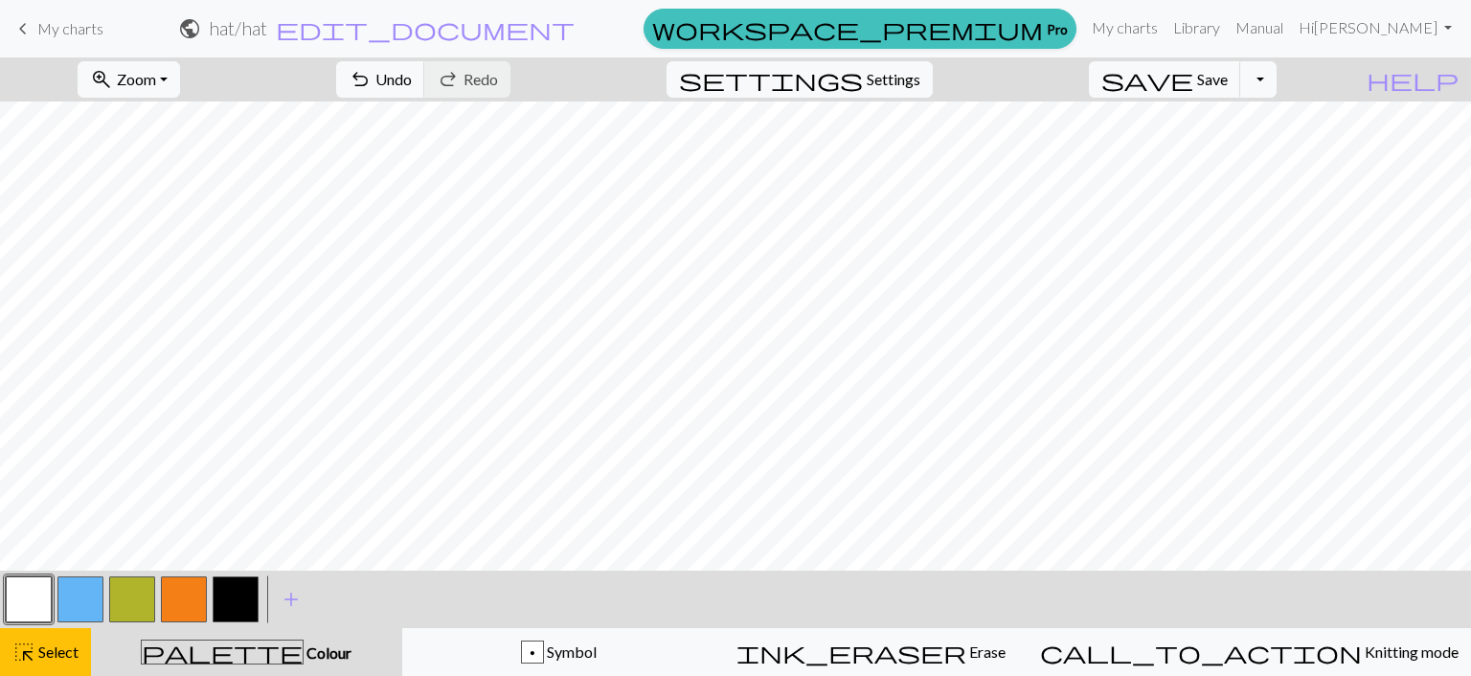
click at [29, 596] on button "button" at bounding box center [29, 600] width 46 height 46
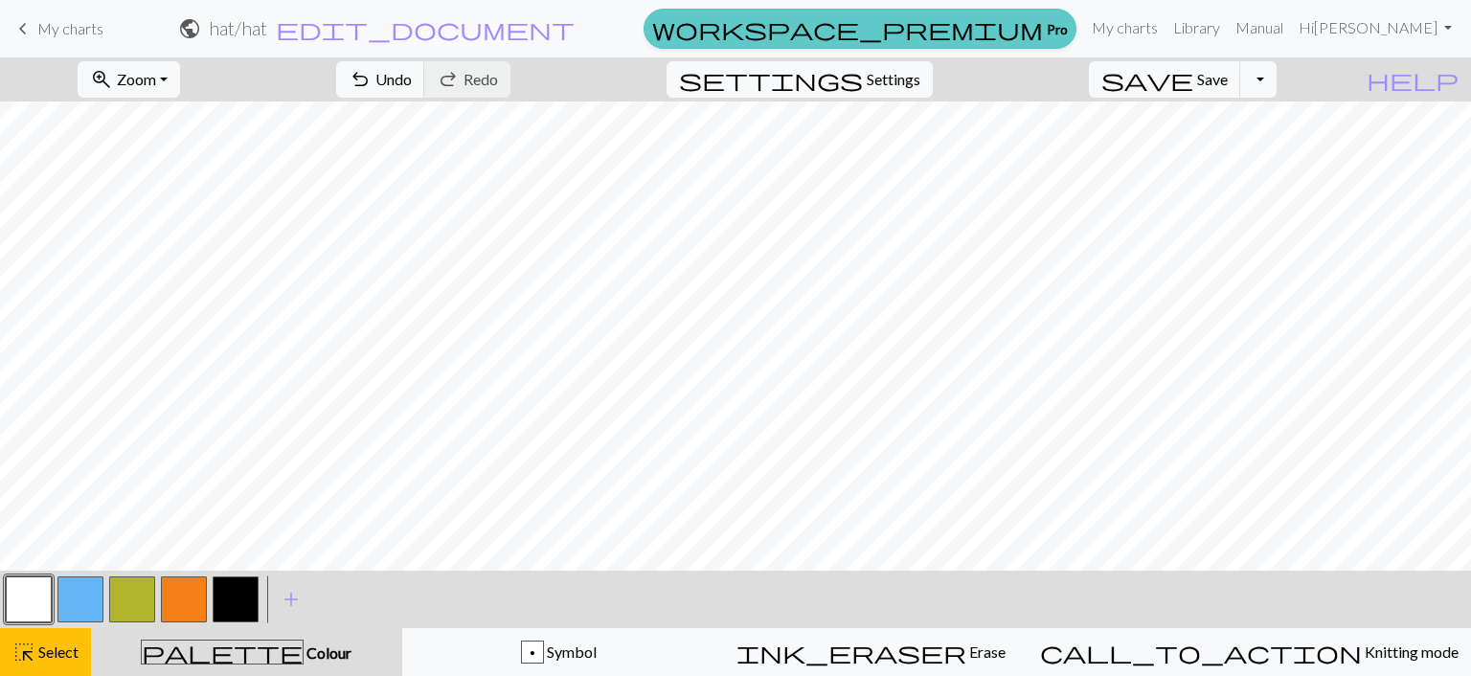
click at [1043, 23] on span "workspace_premium" at bounding box center [847, 28] width 391 height 27
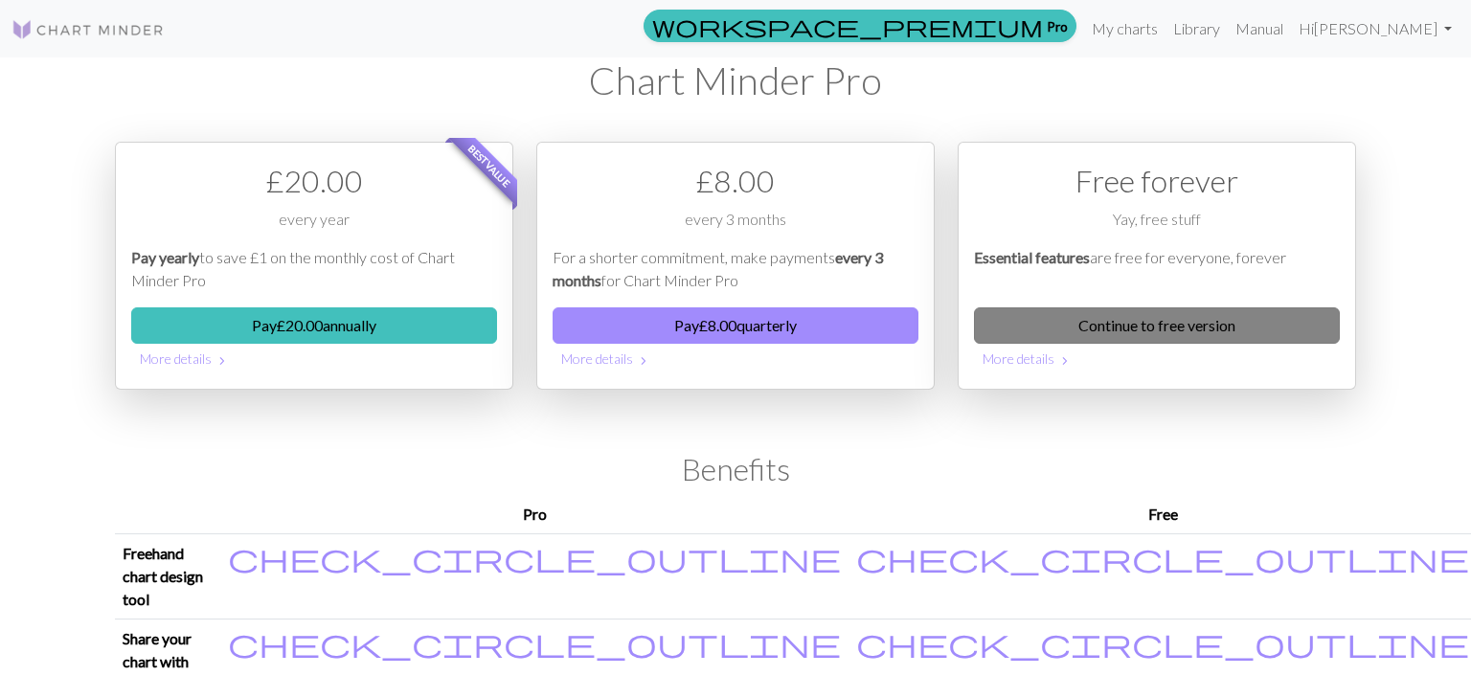
click at [1228, 319] on link "Continue to free version" at bounding box center [1157, 325] width 366 height 36
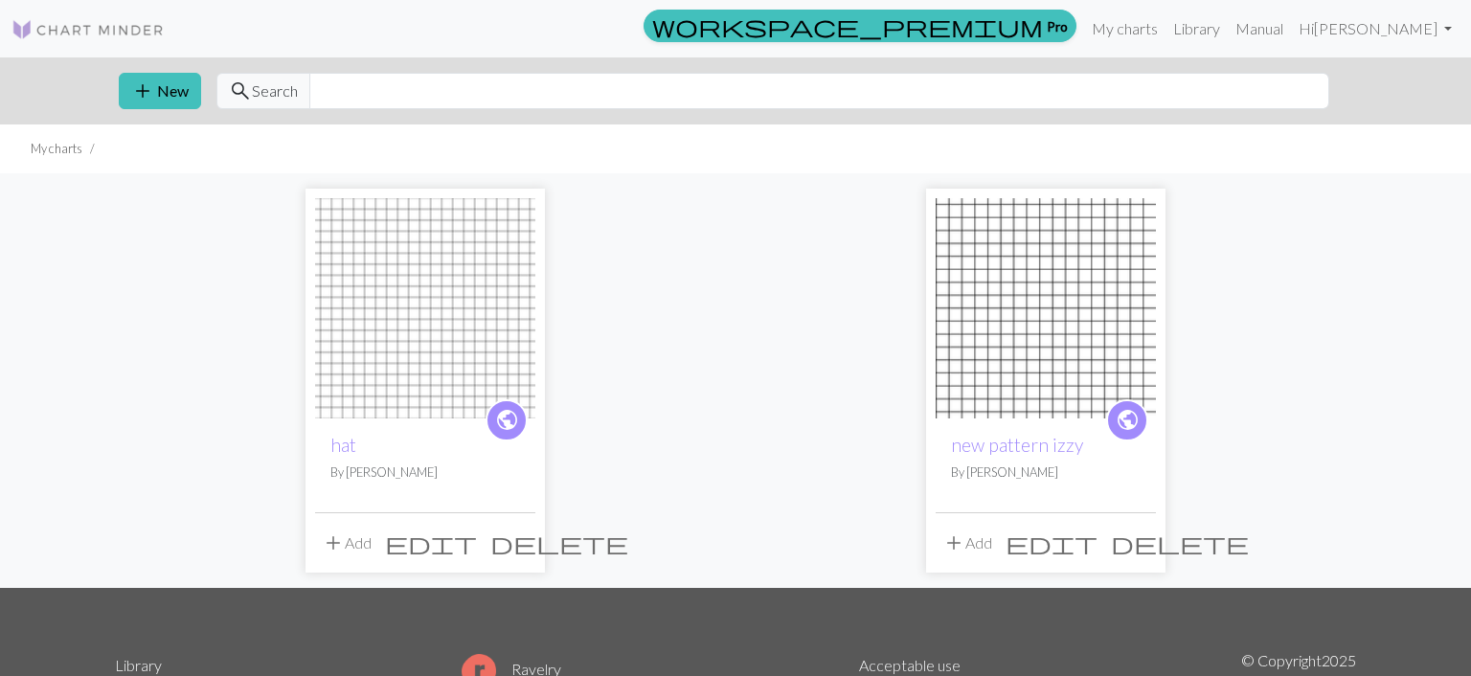
click at [519, 542] on span "delete" at bounding box center [559, 543] width 138 height 27
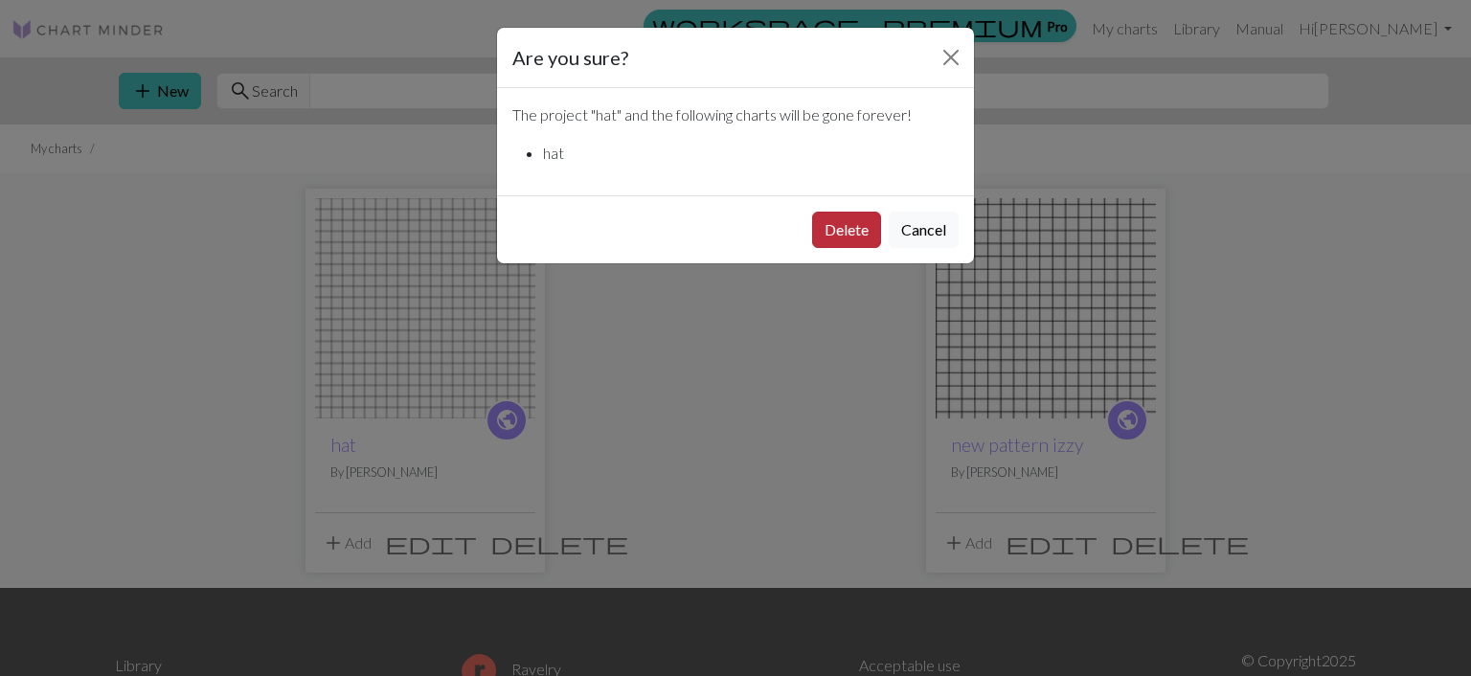
click at [845, 233] on button "Delete" at bounding box center [846, 230] width 69 height 36
